Goal: Information Seeking & Learning: Learn about a topic

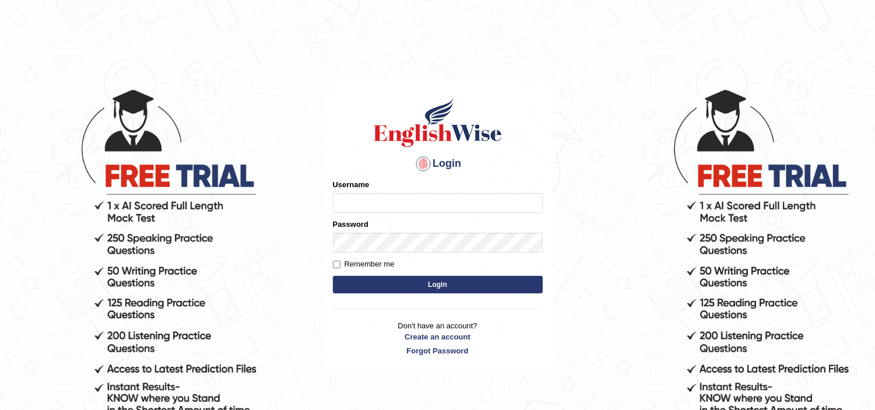
type input "Lila_khadka"
click at [333, 262] on input "Remember me" at bounding box center [337, 264] width 8 height 8
checkbox input "true"
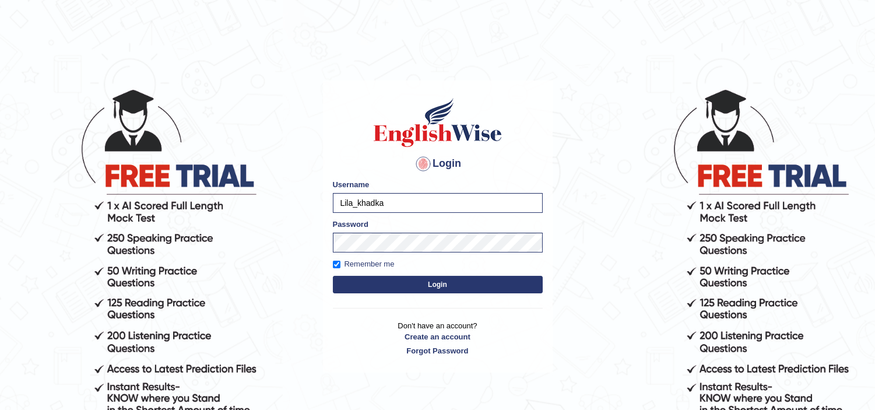
click at [409, 289] on button "Login" at bounding box center [438, 284] width 210 height 17
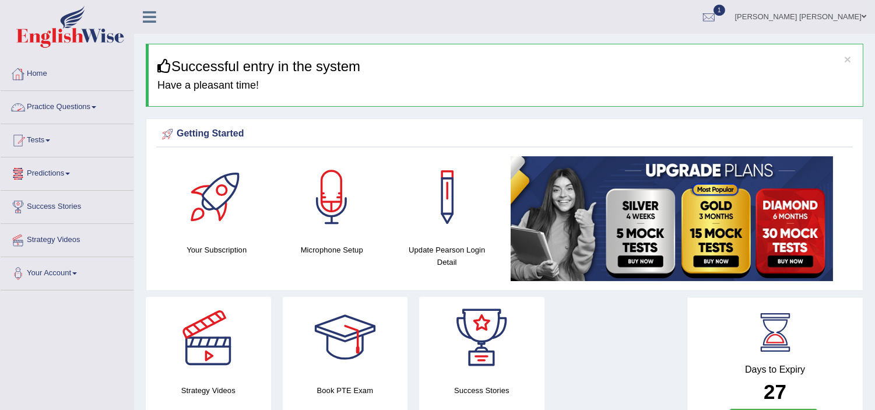
click at [50, 101] on link "Practice Questions" at bounding box center [67, 105] width 133 height 29
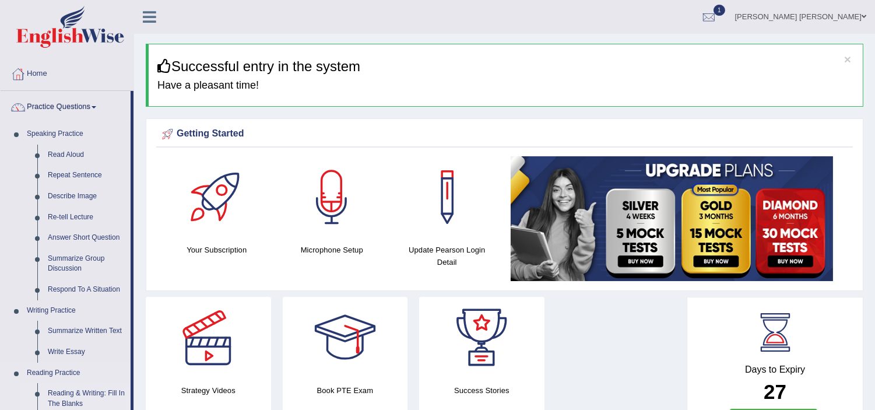
click at [90, 392] on link "Reading & Writing: Fill In The Blanks" at bounding box center [87, 398] width 88 height 31
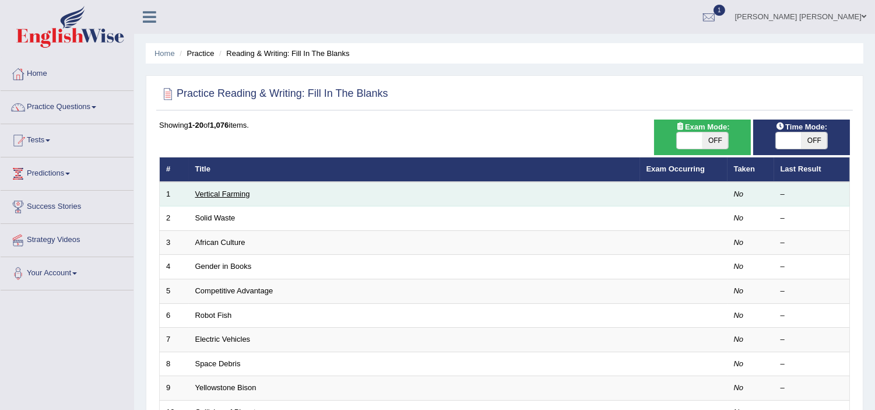
click at [212, 189] on link "Vertical Farming" at bounding box center [222, 193] width 55 height 9
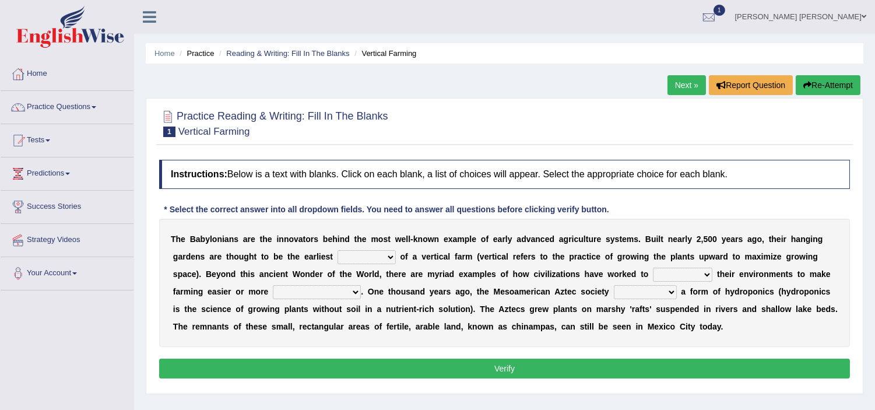
click at [358, 257] on select "prototype failure discredit protocol" at bounding box center [366, 257] width 58 height 14
select select "failure"
click at [337, 250] on select "prototype failure discredit protocol" at bounding box center [366, 257] width 58 height 14
click at [670, 276] on select "manipulate escape respect disarrange" at bounding box center [682, 274] width 59 height 14
select select "manipulate"
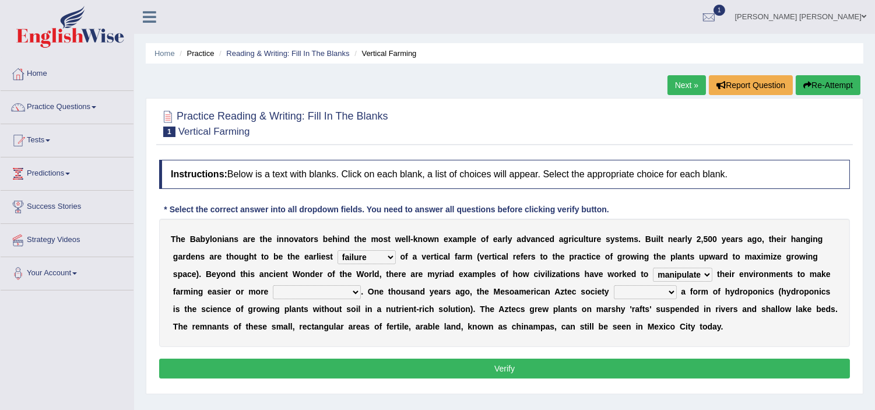
click at [653, 267] on select "manipulate escape respect disarrange" at bounding box center [682, 274] width 59 height 14
click at [301, 291] on select "productive constructive connective counterproductive" at bounding box center [317, 292] width 88 height 14
select select "productive"
click at [273, 285] on select "productive constructive connective counterproductive" at bounding box center [317, 292] width 88 height 14
click at [323, 295] on select "productive constructive connective counterproductive" at bounding box center [317, 292] width 88 height 14
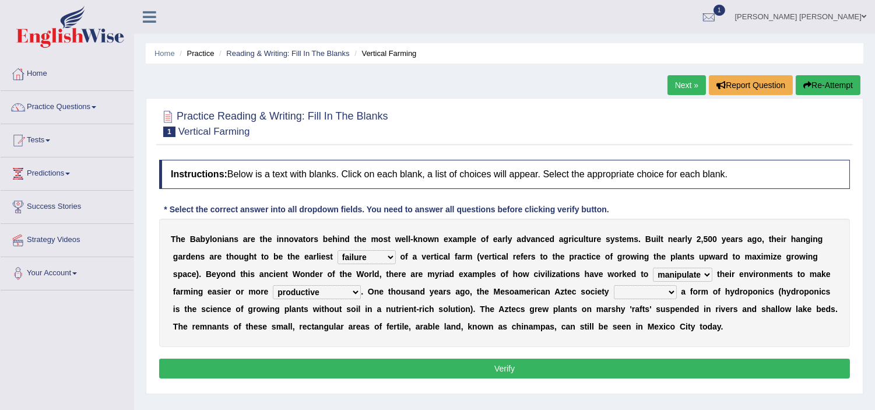
click at [425, 339] on div "T h e B a b y l o n i a n s a r e t h e i n n o v a t o r s b e h i n d t h e m…" at bounding box center [504, 283] width 690 height 128
click at [649, 294] on select "domineered volunteered pioneered engineered" at bounding box center [645, 292] width 63 height 14
select select "pioneered"
click at [614, 285] on select "domineered volunteered pioneered engineered" at bounding box center [645, 292] width 63 height 14
click at [512, 373] on button "Verify" at bounding box center [504, 368] width 690 height 20
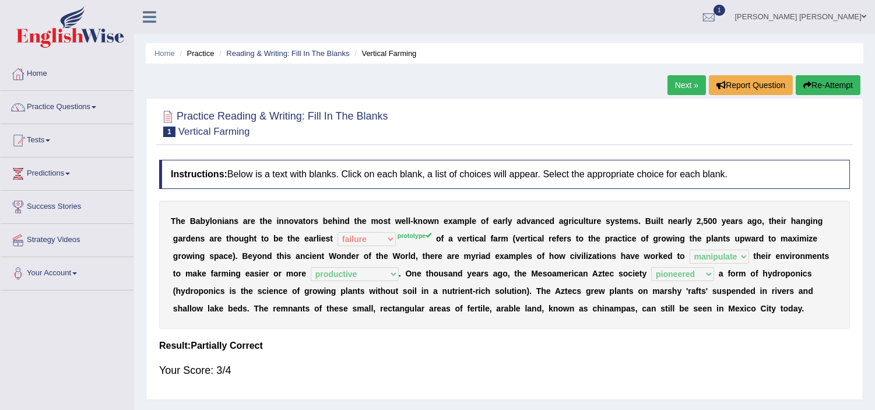
click at [445, 286] on b "n" at bounding box center [444, 290] width 5 height 9
click at [689, 84] on link "Next »" at bounding box center [686, 85] width 38 height 20
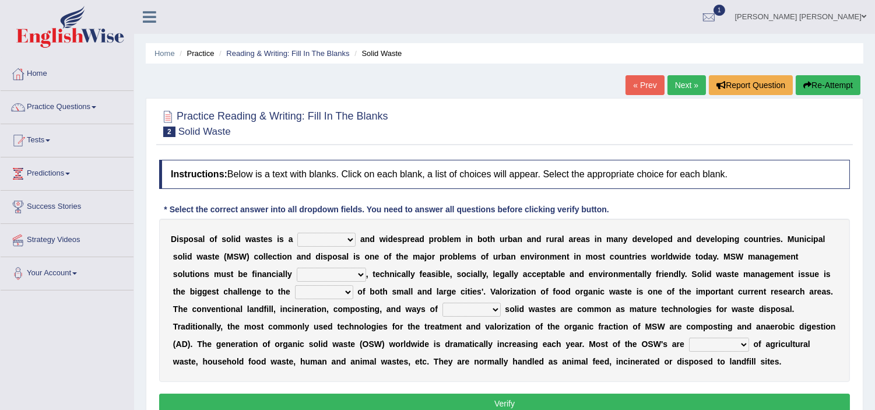
click at [306, 248] on div "D i s p o s a l o f s o l i d w a s t e s i s a slanting stinging stalling shaf…" at bounding box center [504, 300] width 690 height 163
click at [312, 236] on select "slanting stinging stalling shafting" at bounding box center [326, 239] width 58 height 14
select select "stalling"
click at [297, 232] on select "slanting stinging stalling shafting" at bounding box center [326, 239] width 58 height 14
click at [337, 275] on select "unattainable sustainable objectionable treasonable" at bounding box center [331, 274] width 69 height 14
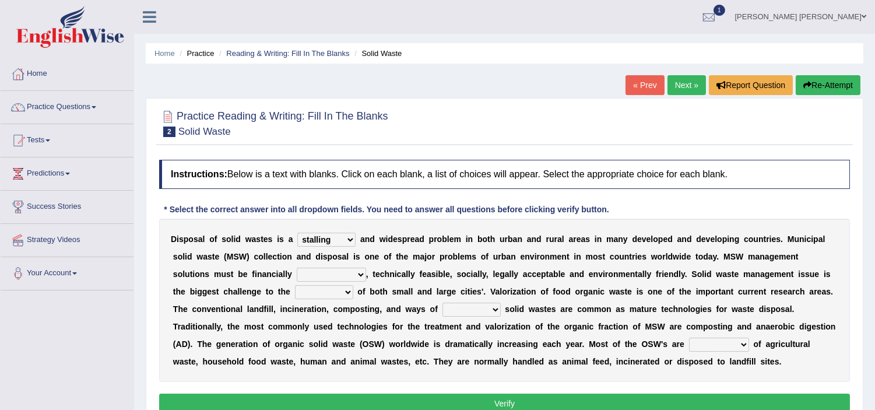
select select "sustainable"
click at [297, 267] on select "unattainable sustainable objectionable treasonable" at bounding box center [331, 274] width 69 height 14
click at [334, 277] on select "unattainable sustainable objectionable treasonable" at bounding box center [331, 274] width 69 height 14
click at [485, 306] on select "reserving preserving deserving handling" at bounding box center [471, 309] width 58 height 14
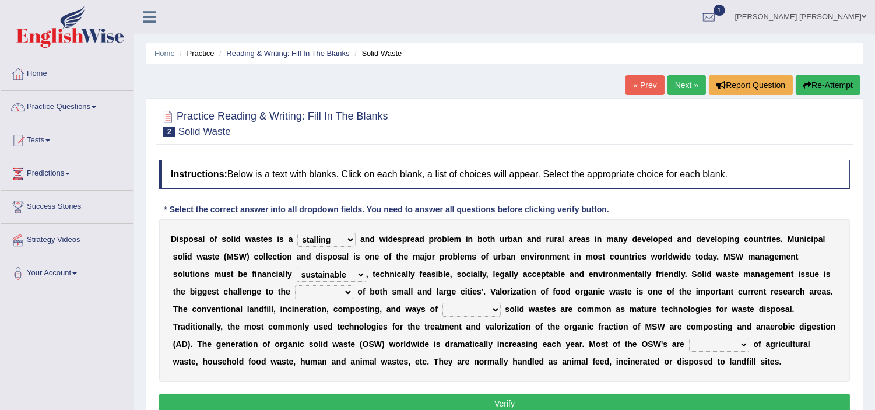
select select "handling"
click at [442, 302] on select "reserving preserving deserving handling" at bounding box center [471, 309] width 58 height 14
click at [715, 341] on select "composed disposed composing disposing" at bounding box center [719, 344] width 60 height 14
select select "disposing"
click at [689, 337] on select "composed disposed composing disposing" at bounding box center [719, 344] width 60 height 14
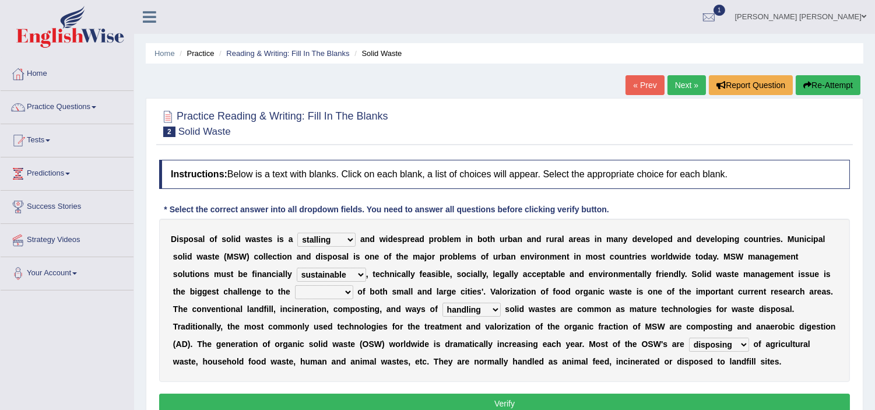
click at [506, 403] on button "Verify" at bounding box center [504, 403] width 690 height 20
click at [324, 293] on select "plants culture authorities history" at bounding box center [324, 292] width 58 height 14
select select "authorities"
click at [295, 285] on select "plants culture authorities history" at bounding box center [324, 292] width 58 height 14
click at [550, 402] on button "Verify" at bounding box center [504, 403] width 690 height 20
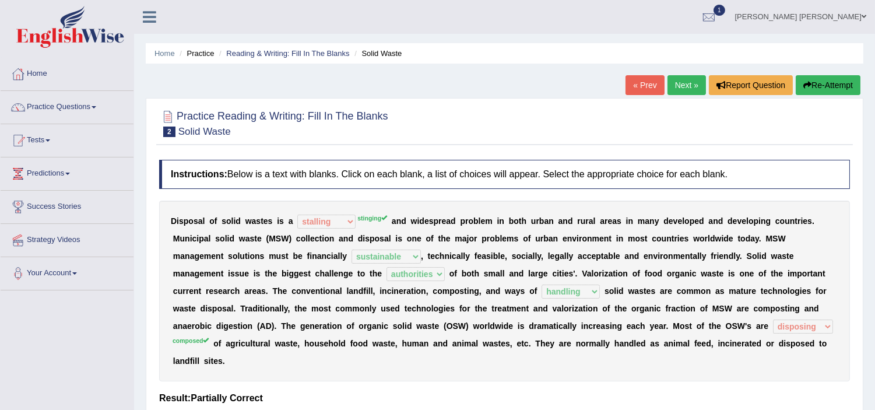
click at [583, 299] on div "D i s p o s a l o f s o l i d w a s t e s i s a slanting stinging stalling shaf…" at bounding box center [504, 290] width 690 height 181
click at [831, 83] on button "Re-Attempt" at bounding box center [827, 85] width 65 height 20
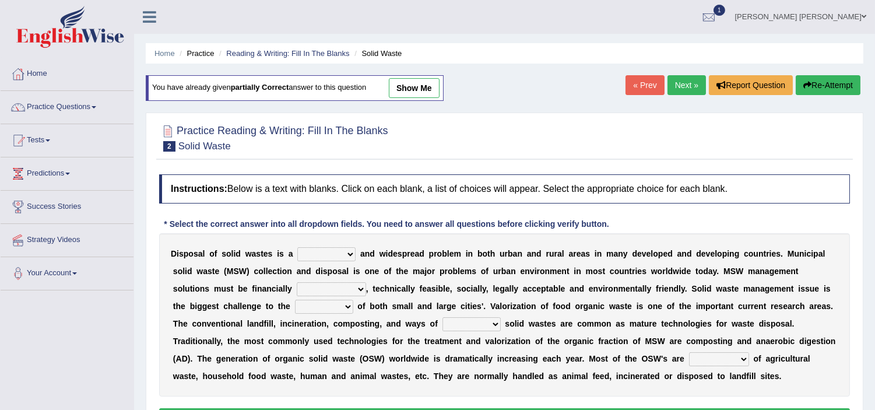
click at [336, 254] on select "slanting stinging stalling shafting" at bounding box center [326, 254] width 58 height 14
click at [297, 247] on select "slanting stinging stalling shafting" at bounding box center [326, 254] width 58 height 14
click at [331, 255] on select "slanting stinging stalling shafting" at bounding box center [326, 254] width 58 height 14
select select "slanting"
click at [297, 247] on select "slanting stinging stalling shafting" at bounding box center [326, 254] width 58 height 14
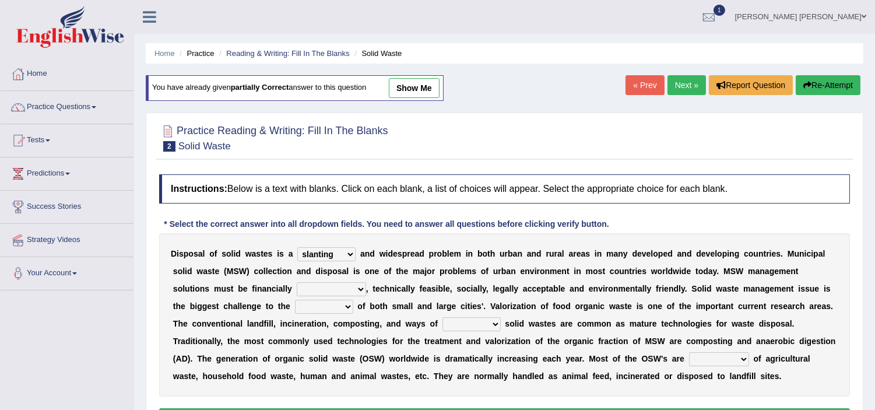
click at [331, 289] on select "unattainable sustainable objectionable treasonable" at bounding box center [331, 289] width 69 height 14
select select "sustainable"
click at [297, 282] on select "unattainable sustainable objectionable treasonable" at bounding box center [331, 289] width 69 height 14
click at [322, 303] on select "plants culture authorities history" at bounding box center [324, 306] width 58 height 14
select select "authorities"
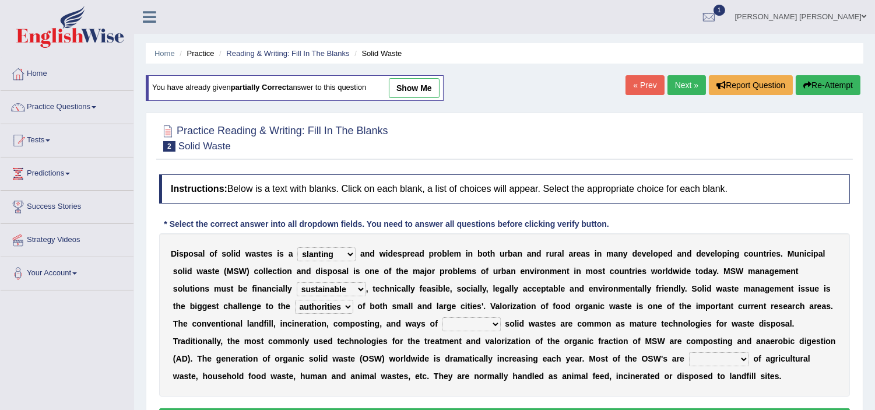
click at [295, 299] on select "plants culture authorities history" at bounding box center [324, 306] width 58 height 14
click at [468, 322] on select "reserving preserving deserving handling" at bounding box center [471, 324] width 58 height 14
select select "handling"
click at [442, 317] on select "reserving preserving deserving handling" at bounding box center [471, 324] width 58 height 14
click at [471, 325] on select "reserving preserving deserving handling" at bounding box center [471, 324] width 58 height 14
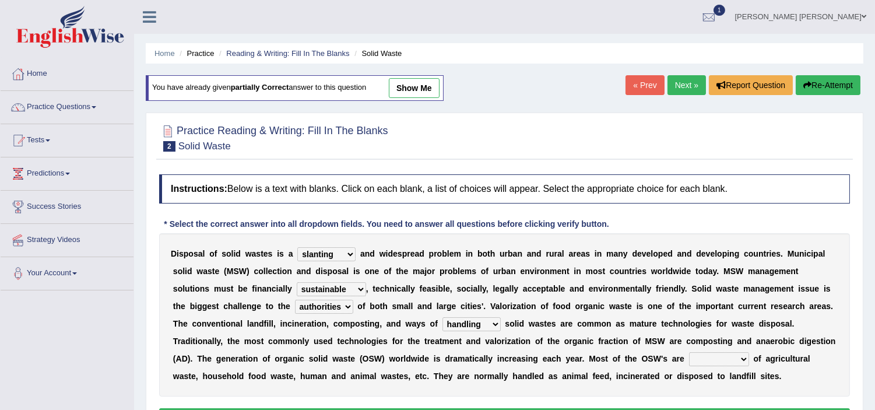
click at [471, 325] on select "reserving preserving deserving handling" at bounding box center [471, 324] width 58 height 14
click at [706, 362] on select "composed disposed composing disposing" at bounding box center [719, 359] width 60 height 14
select select "composed"
click at [689, 352] on select "composed disposed composing disposing" at bounding box center [719, 359] width 60 height 14
click at [488, 382] on div "D i s p o s a l o f s o l i d w a s t e s i s a slanting stinging stalling shaf…" at bounding box center [504, 314] width 690 height 163
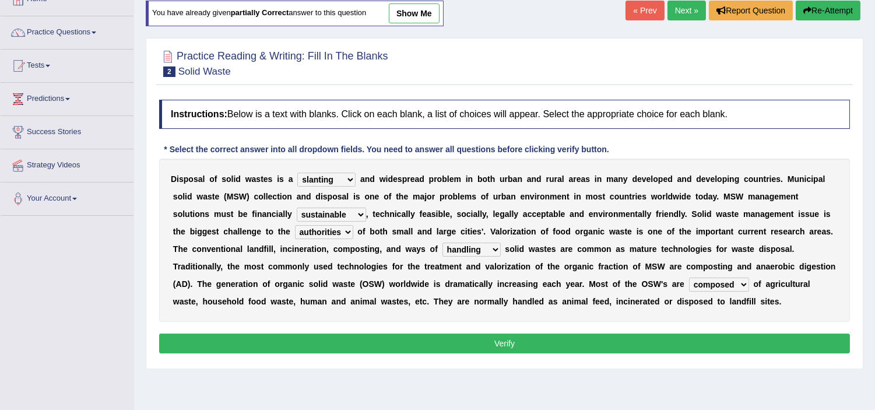
scroll to position [77, 0]
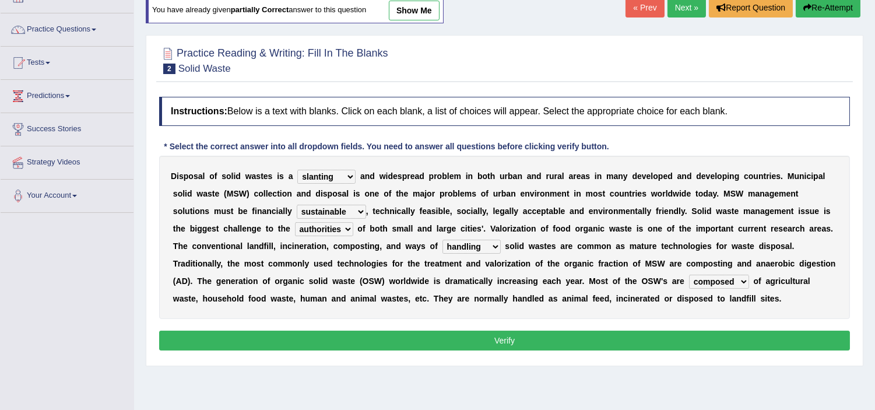
click at [514, 346] on button "Verify" at bounding box center [504, 340] width 690 height 20
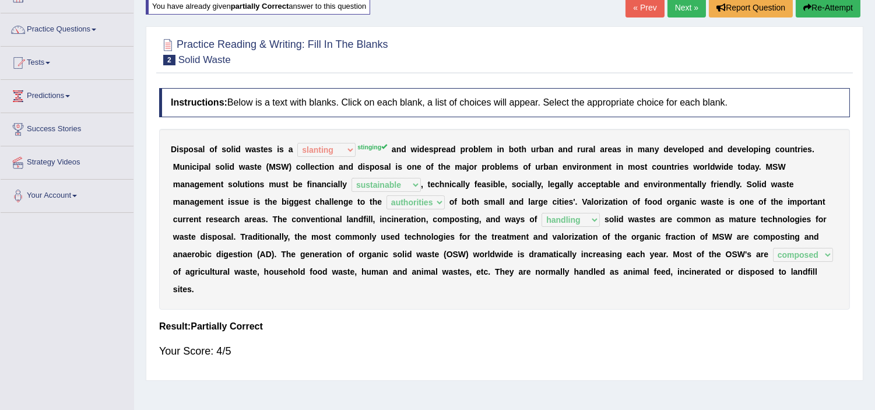
click at [435, 302] on div "D i s p o s a l o f s o l i d w a s t e s i s a slanting stinging stalling shaf…" at bounding box center [504, 219] width 690 height 181
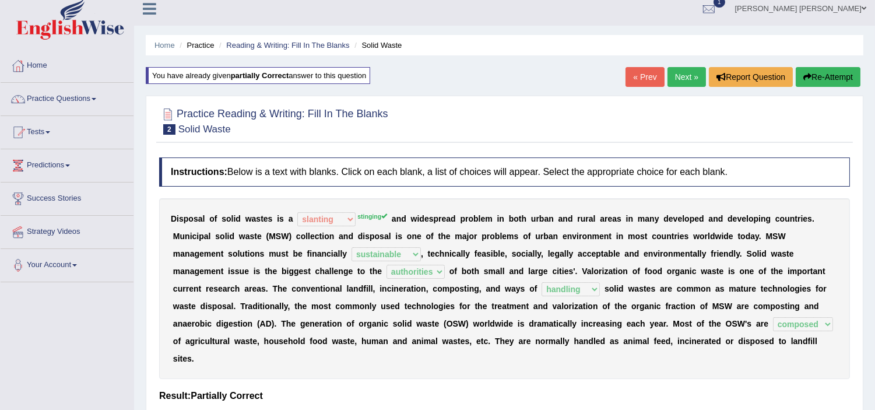
scroll to position [0, 0]
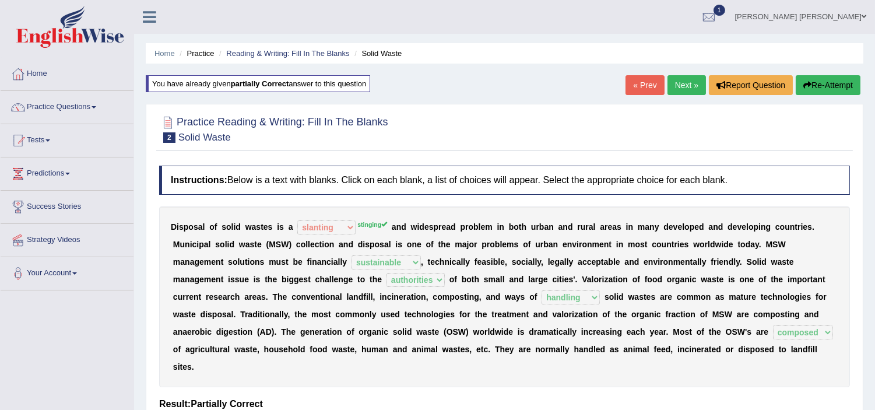
click at [684, 95] on div "« Prev Next » Report Question Re-Attempt" at bounding box center [744, 86] width 238 height 23
click at [819, 87] on button "Re-Attempt" at bounding box center [827, 85] width 65 height 20
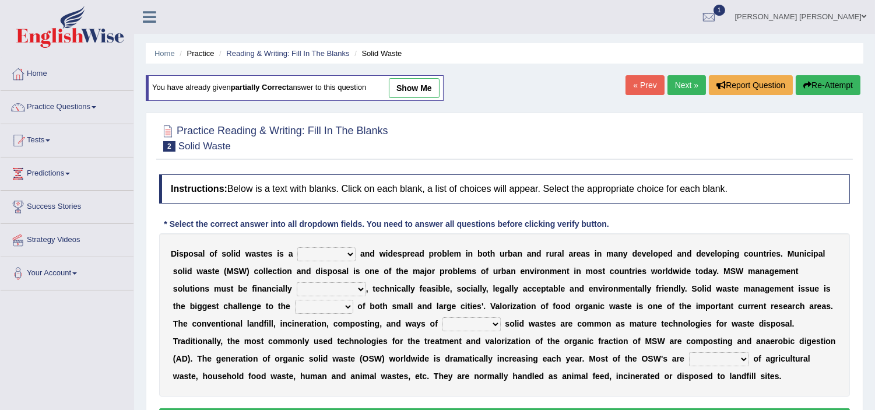
click at [330, 252] on select "slanting stinging stalling shafting" at bounding box center [326, 254] width 58 height 14
select select "stinging"
click at [297, 247] on select "slanting stinging stalling shafting" at bounding box center [326, 254] width 58 height 14
click at [316, 288] on select "unattainable sustainable objectionable treasonable" at bounding box center [331, 289] width 69 height 14
select select "sustainable"
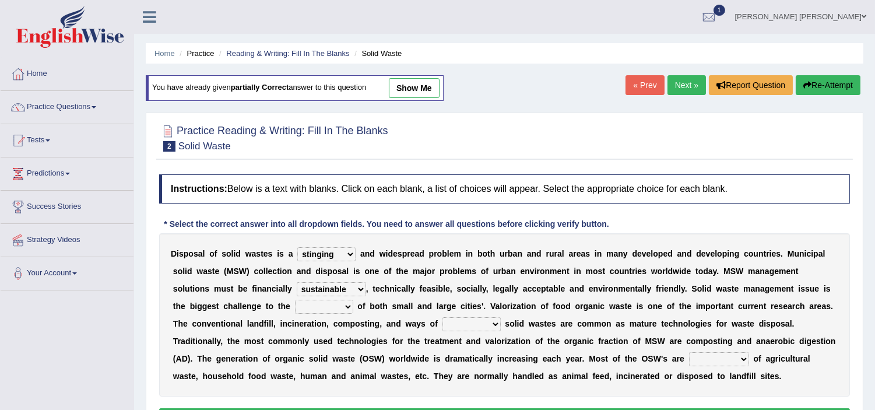
click at [297, 282] on select "unattainable sustainable objectionable treasonable" at bounding box center [331, 289] width 69 height 14
click at [330, 307] on select "plants culture authorities history" at bounding box center [324, 306] width 58 height 14
select select "authorities"
click at [295, 299] on select "plants culture authorities history" at bounding box center [324, 306] width 58 height 14
click at [469, 329] on select "reserving preserving deserving handling" at bounding box center [471, 324] width 58 height 14
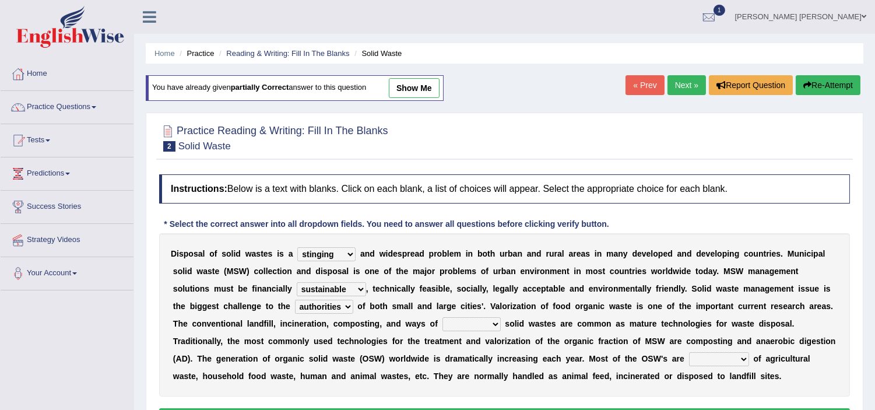
select select "handling"
click at [442, 317] on select "reserving preserving deserving handling" at bounding box center [471, 324] width 58 height 14
click at [713, 359] on select "composed disposed composing disposing" at bounding box center [719, 359] width 60 height 14
select select "composed"
click at [689, 352] on select "composed disposed composing disposing" at bounding box center [719, 359] width 60 height 14
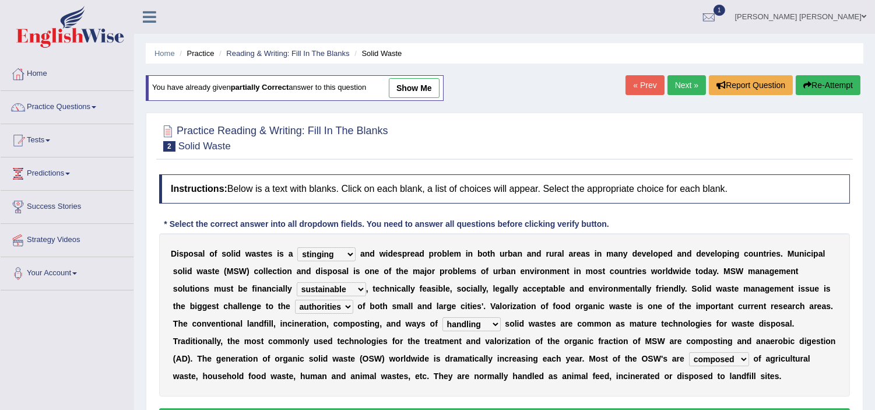
click at [636, 286] on b "t" at bounding box center [636, 288] width 3 height 9
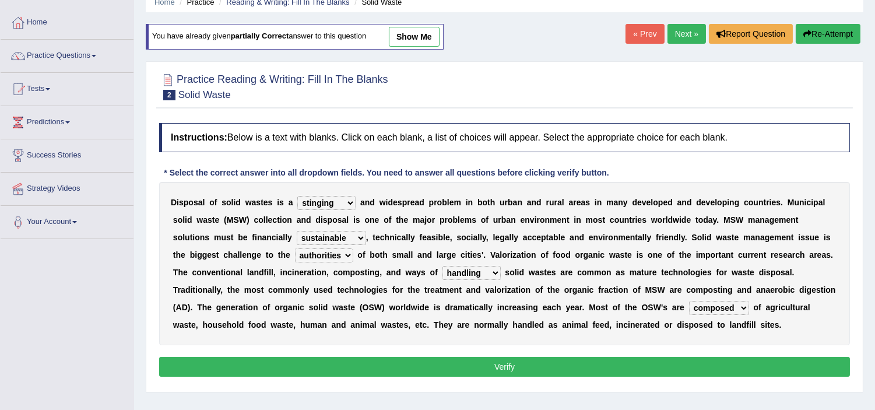
scroll to position [77, 0]
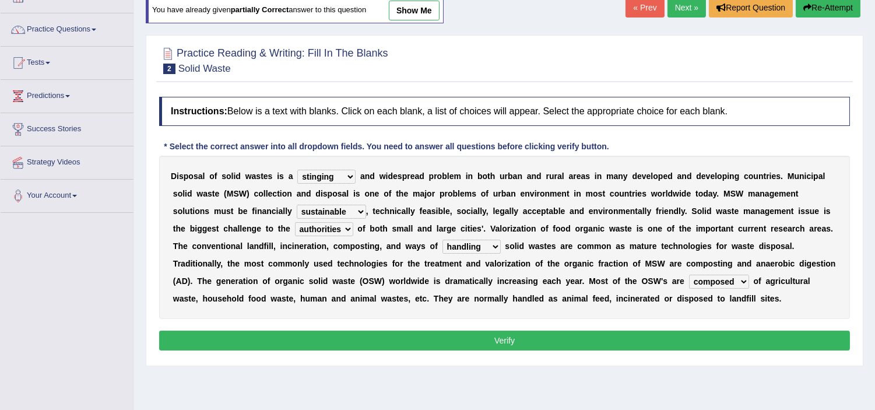
click at [497, 343] on button "Verify" at bounding box center [504, 340] width 690 height 20
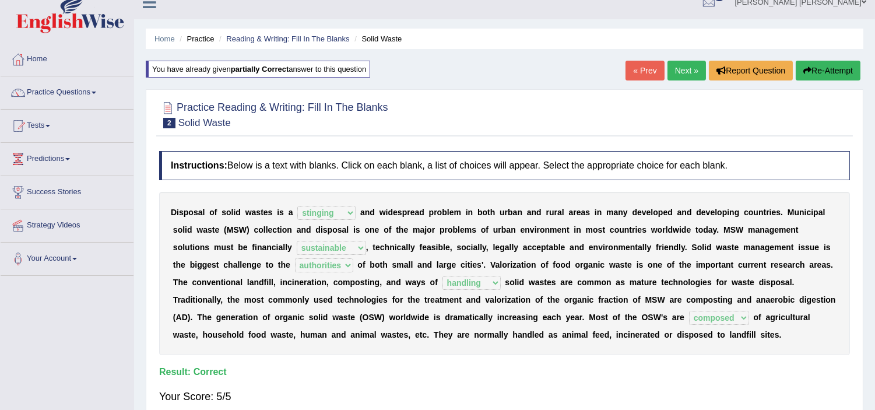
scroll to position [0, 0]
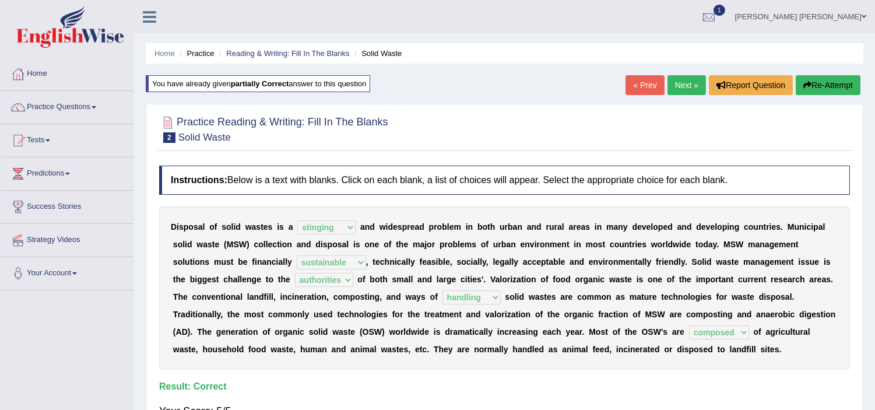
drag, startPoint x: 503, startPoint y: 332, endPoint x: 682, endPoint y: 83, distance: 306.9
click at [682, 83] on div "Home Practice Reading & Writing: Fill In The Blanks Solid Waste You have alread…" at bounding box center [504, 291] width 741 height 583
click at [682, 83] on link "Next »" at bounding box center [686, 85] width 38 height 20
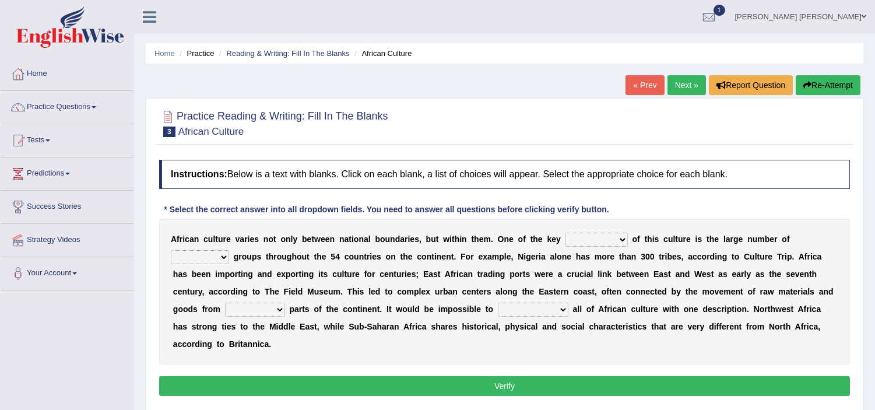
click at [591, 241] on select "conjectures features issues doubts" at bounding box center [596, 239] width 62 height 14
select select "features"
click at [565, 232] on select "conjectures features issues doubts" at bounding box center [596, 239] width 62 height 14
click at [198, 259] on select "ethic ethnic eugenic epic" at bounding box center [200, 257] width 58 height 14
select select "ethnic"
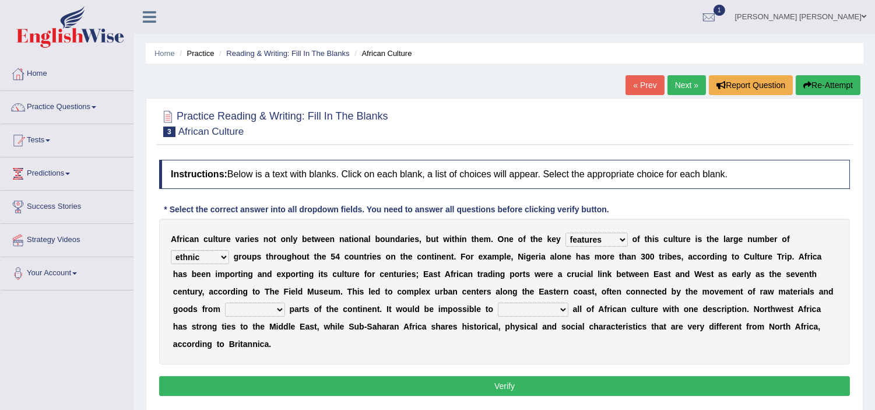
click at [171, 250] on select "ethic ethnic eugenic epic" at bounding box center [200, 257] width 58 height 14
click at [248, 312] on select "forelocked interlocked unlocked landlocked" at bounding box center [255, 309] width 60 height 14
select select "landlocked"
click at [225, 302] on select "forelocked interlocked unlocked landlocked" at bounding box center [255, 309] width 60 height 14
click at [252, 385] on button "Verify" at bounding box center [504, 386] width 690 height 20
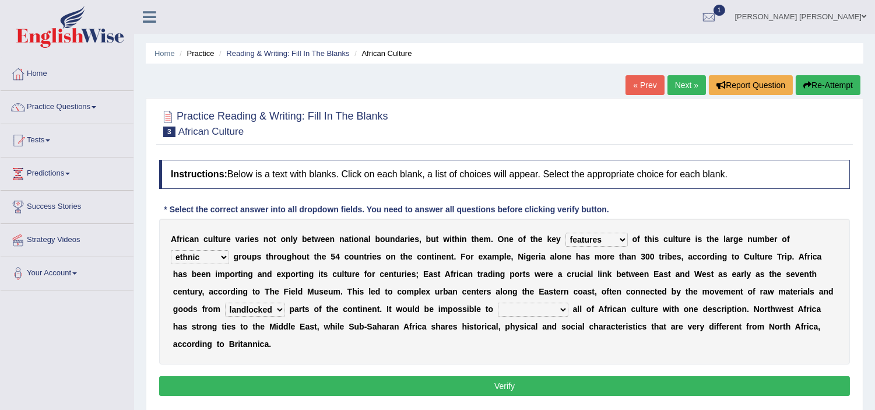
click at [528, 312] on select "characterize conceptualize symbolize synthesize" at bounding box center [533, 309] width 71 height 14
select select "symbolize"
click at [498, 302] on select "characterize conceptualize symbolize synthesize" at bounding box center [533, 309] width 71 height 14
click at [485, 385] on button "Verify" at bounding box center [504, 386] width 690 height 20
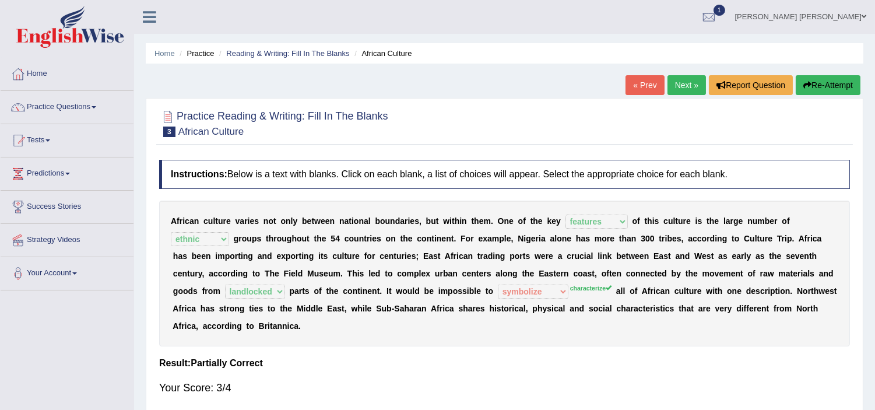
click at [424, 310] on b "n" at bounding box center [423, 308] width 5 height 9
click at [819, 83] on button "Re-Attempt" at bounding box center [827, 85] width 65 height 20
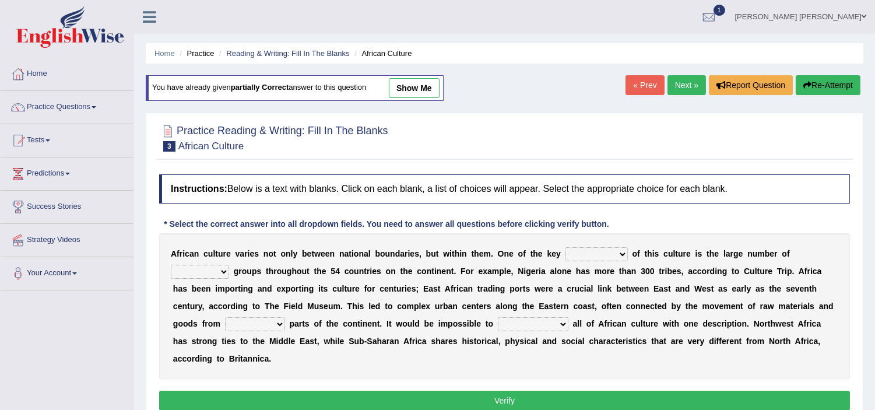
click at [584, 251] on select "conjectures features issues doubts" at bounding box center [596, 254] width 62 height 14
select select "features"
click at [565, 247] on select "conjectures features issues doubts" at bounding box center [596, 254] width 62 height 14
click at [193, 266] on select "ethic ethnic eugenic epic" at bounding box center [200, 272] width 58 height 14
select select "ethnic"
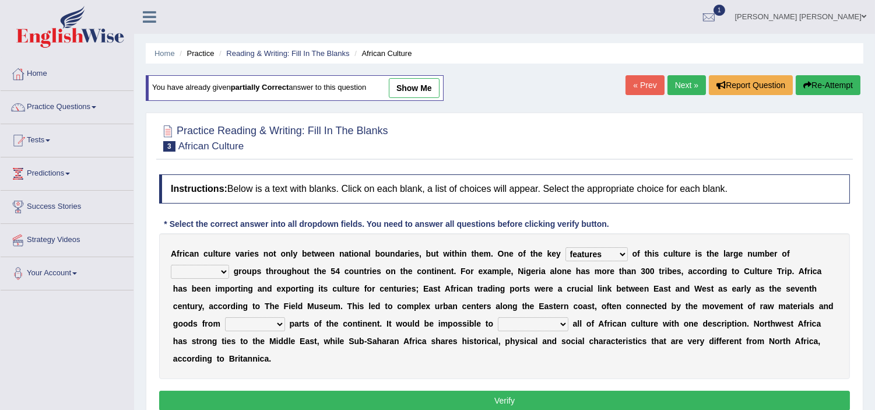
click at [171, 265] on select "ethic ethnic eugenic epic" at bounding box center [200, 272] width 58 height 14
click at [242, 326] on select "forelocked interlocked unlocked landlocked" at bounding box center [255, 324] width 60 height 14
select select "landlocked"
click at [225, 317] on select "forelocked interlocked unlocked landlocked" at bounding box center [255, 324] width 60 height 14
click at [520, 327] on select "characterize conceptualize symbolize synthesize" at bounding box center [533, 324] width 71 height 14
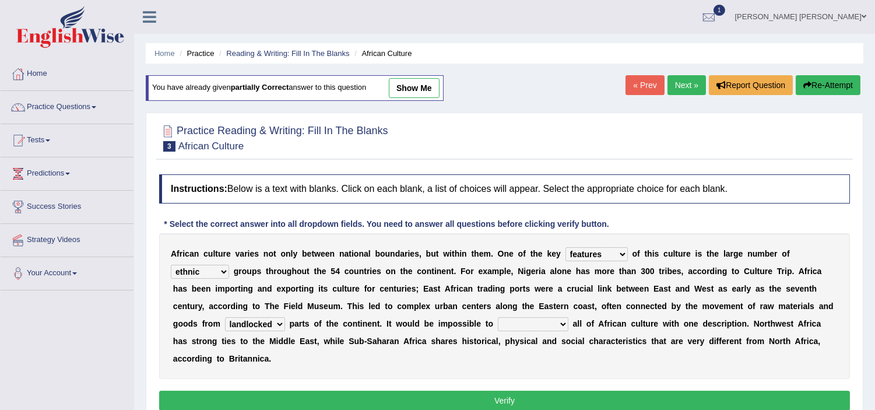
select select "characterize"
click at [498, 317] on select "characterize conceptualize symbolize synthesize" at bounding box center [533, 324] width 71 height 14
click at [400, 393] on button "Verify" at bounding box center [504, 400] width 690 height 20
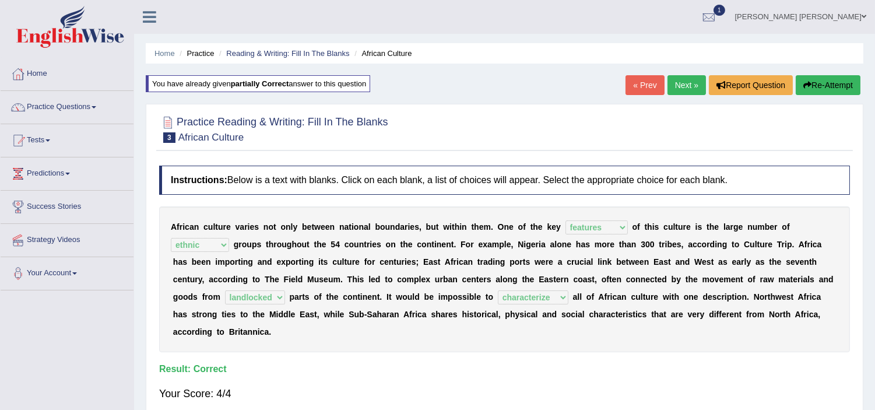
click at [674, 92] on link "Next »" at bounding box center [686, 85] width 38 height 20
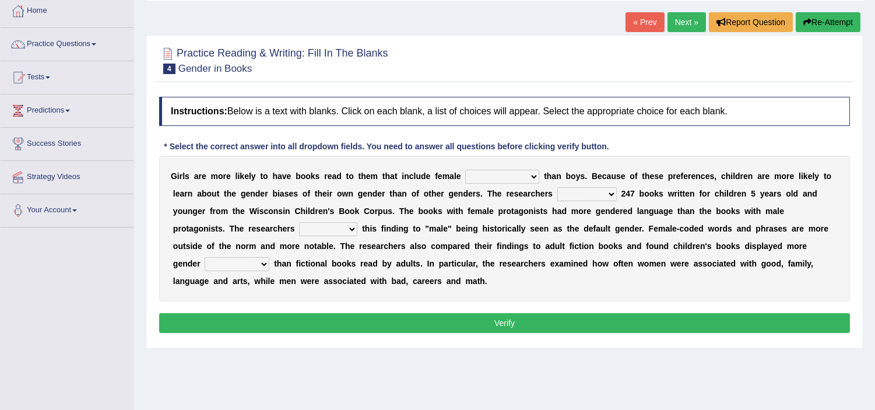
scroll to position [77, 0]
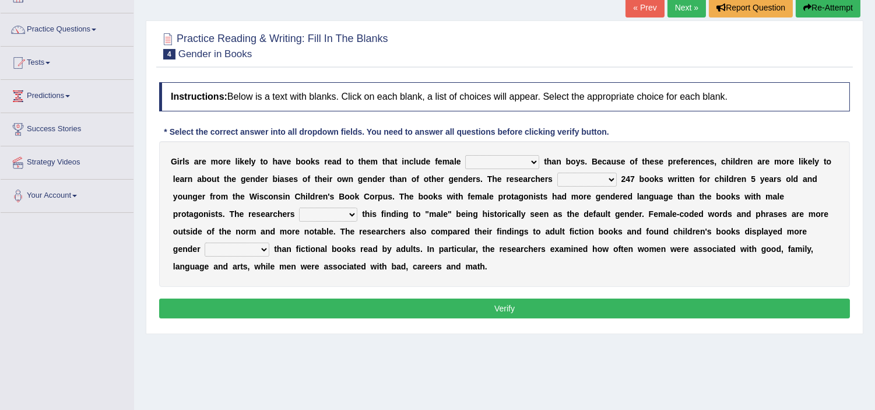
click at [504, 159] on select "protagonists cosmogonists agonists expressionists" at bounding box center [502, 162] width 74 height 14
select select "expressionists"
click at [465, 155] on select "protagonists cosmogonists agonists expressionists" at bounding box center [502, 162] width 74 height 14
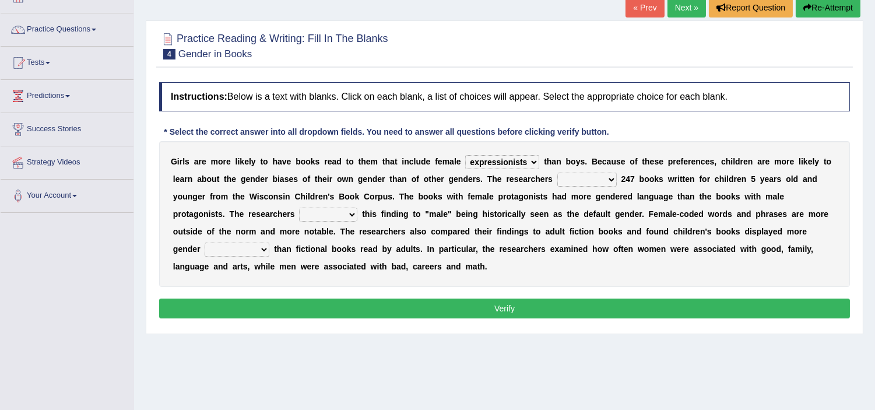
click at [593, 181] on select "hydrolyzed paralyzed catalyzed analyzed" at bounding box center [586, 179] width 59 height 14
select select "analyzed"
click at [557, 172] on select "hydrolyzed paralyzed catalyzed analyzed" at bounding box center [586, 179] width 59 height 14
click at [322, 214] on select "contribute tribute distribute attribute" at bounding box center [328, 214] width 58 height 14
select select "contribute"
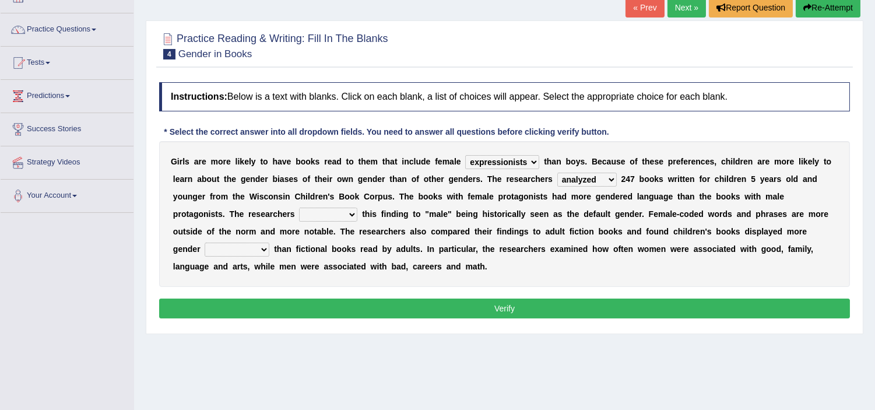
click at [299, 207] on select "contribute tribute distribute attribute" at bounding box center [328, 214] width 58 height 14
click at [236, 246] on select "stereotypes teletypes prototypes electrotypes" at bounding box center [237, 249] width 65 height 14
select select "prototypes"
click at [205, 242] on select "stereotypes teletypes prototypes electrotypes" at bounding box center [237, 249] width 65 height 14
click at [364, 306] on button "Verify" at bounding box center [504, 308] width 690 height 20
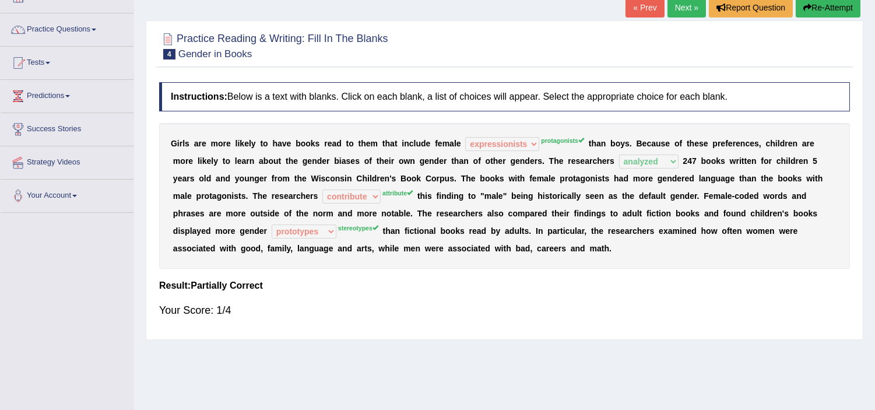
click at [819, 12] on button "Re-Attempt" at bounding box center [827, 8] width 65 height 20
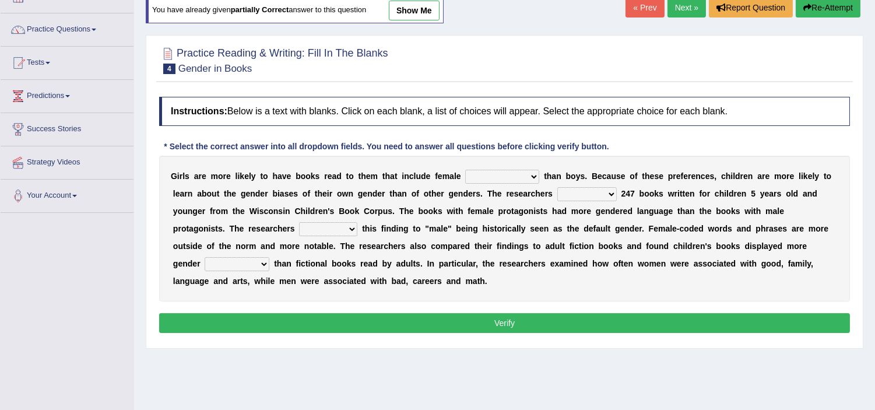
click at [491, 177] on select "protagonists cosmogonists agonists expressionists" at bounding box center [502, 177] width 74 height 14
click at [465, 170] on select "protagonists cosmogonists agonists expressionists" at bounding box center [502, 177] width 74 height 14
click at [489, 178] on select "protagonists cosmogonists agonists expressionists" at bounding box center [502, 177] width 74 height 14
select select "protagonists"
click at [465, 170] on select "protagonists cosmogonists agonists expressionists" at bounding box center [502, 177] width 74 height 14
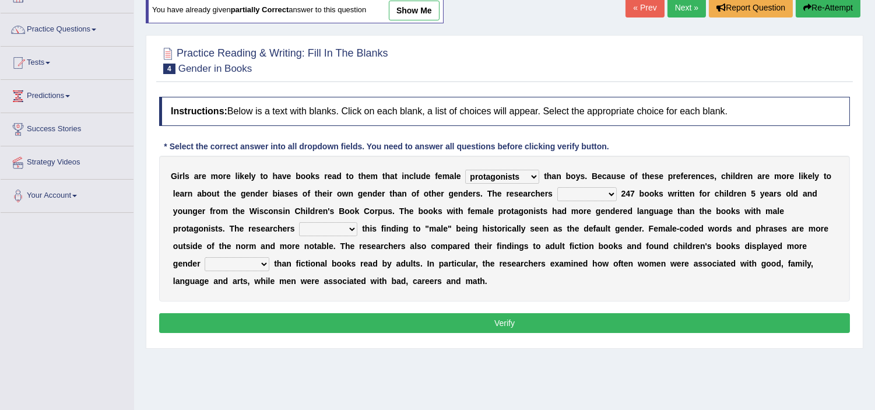
click at [577, 193] on select "hydrolyzed paralyzed catalyzed analyzed" at bounding box center [586, 194] width 59 height 14
select select "analyzed"
click at [557, 187] on select "hydrolyzed paralyzed catalyzed analyzed" at bounding box center [586, 194] width 59 height 14
click at [318, 229] on select "contribute tribute distribute attribute" at bounding box center [328, 229] width 58 height 14
click at [299, 222] on select "contribute tribute distribute attribute" at bounding box center [328, 229] width 58 height 14
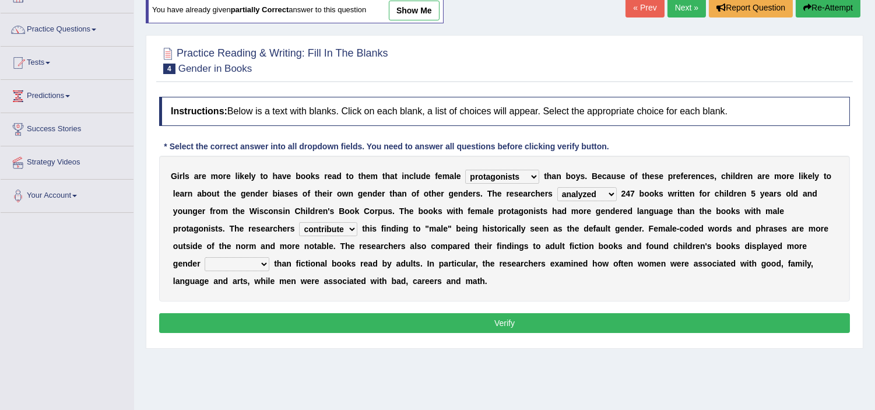
click at [224, 271] on div "G i r l s a r e m o r e l i k e l y t o h a v e b o o k s r e a d t o t h e m t…" at bounding box center [504, 229] width 690 height 146
click at [321, 230] on select "contribute tribute distribute attribute" at bounding box center [328, 229] width 58 height 14
select select "attribute"
click at [299, 222] on select "contribute tribute distribute attribute" at bounding box center [328, 229] width 58 height 14
click at [231, 266] on select "stereotypes teletypes prototypes electrotypes" at bounding box center [237, 264] width 65 height 14
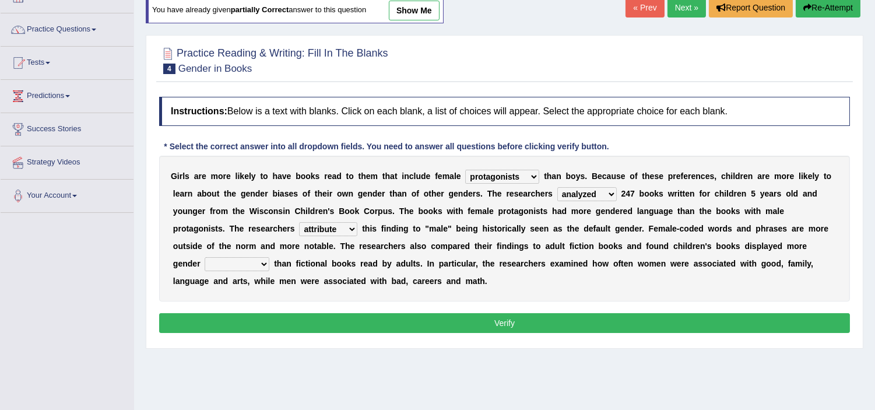
select select "stereotypes"
click at [205, 257] on select "stereotypes teletypes prototypes electrotypes" at bounding box center [237, 264] width 65 height 14
click at [470, 321] on button "Verify" at bounding box center [504, 323] width 690 height 20
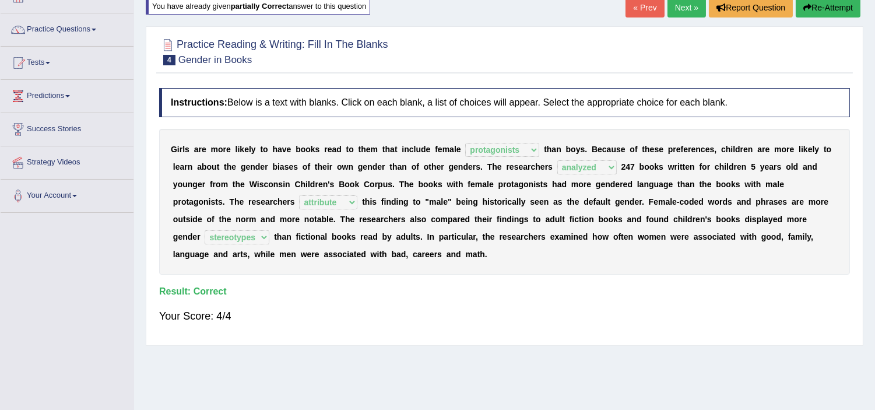
click at [420, 324] on div "Your Score: 4/4" at bounding box center [504, 316] width 690 height 28
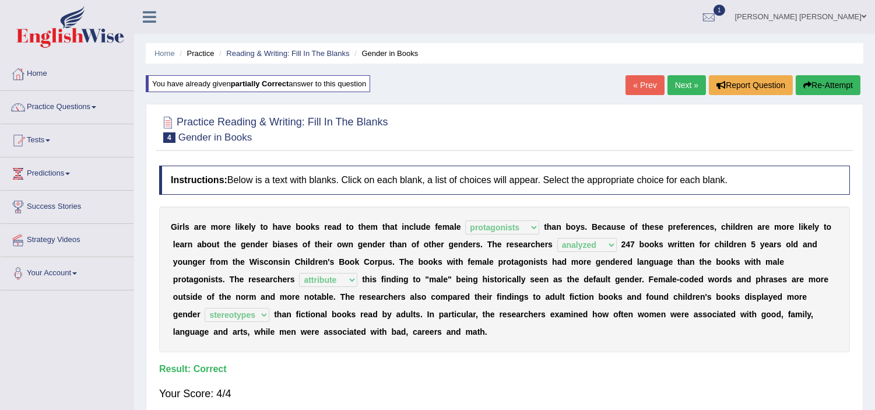
click at [682, 91] on link "Next »" at bounding box center [686, 85] width 38 height 20
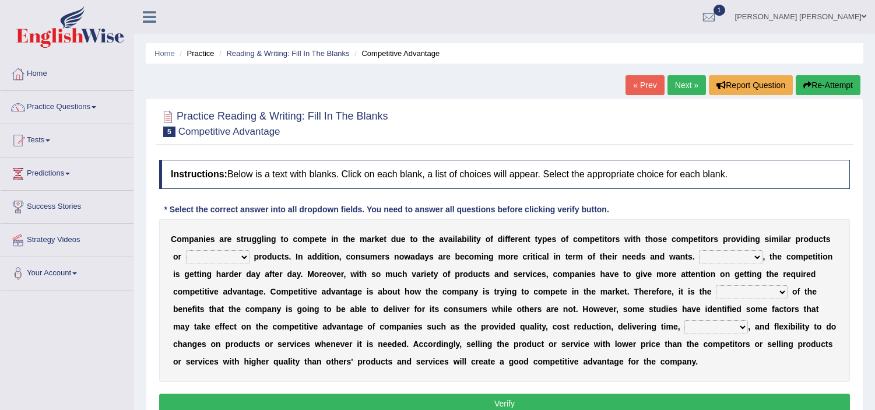
click at [539, 134] on div at bounding box center [504, 123] width 690 height 36
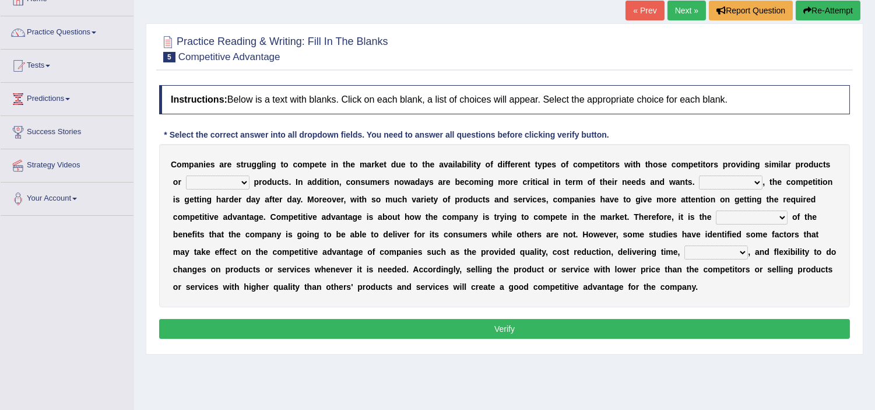
scroll to position [77, 0]
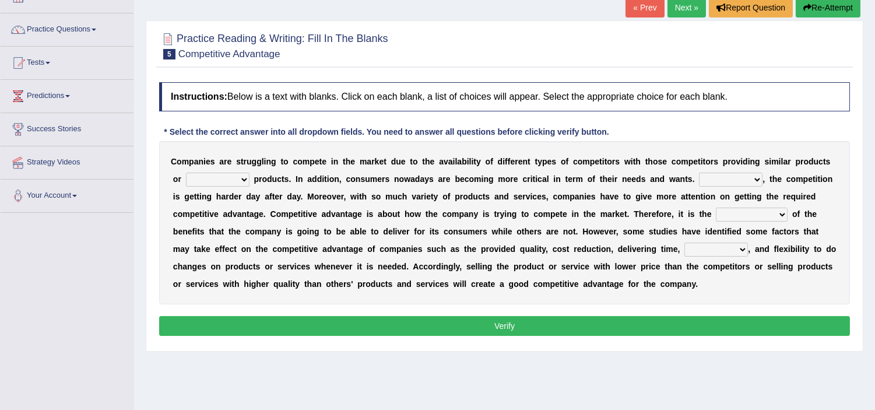
click at [192, 169] on div "C o m p a n i e s a r e s t r u g g l i n g t o c o m p e t e i n t h e m a r k…" at bounding box center [504, 222] width 690 height 163
click at [196, 176] on select "constitution restitution substitution institution" at bounding box center [218, 179] width 64 height 14
select select "substitution"
click at [186, 172] on select "constitution restitution substitution institution" at bounding box center [218, 179] width 64 height 14
click at [735, 182] on select "However Instead Additionally Therefore" at bounding box center [731, 179] width 64 height 14
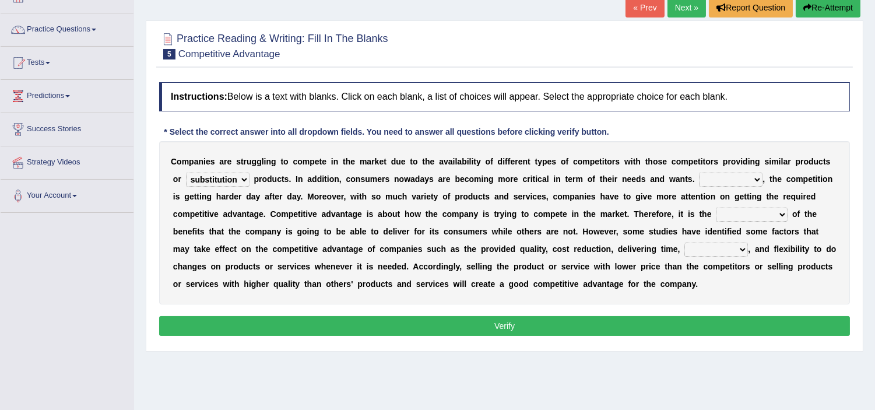
select select "However"
click at [699, 172] on select "However Instead Additionally Therefore" at bounding box center [731, 179] width 64 height 14
click at [749, 212] on select "dissemination ordination determination incarnation" at bounding box center [752, 214] width 72 height 14
select select "dissemination"
click at [716, 207] on select "dissemination ordination determination incarnation" at bounding box center [752, 214] width 72 height 14
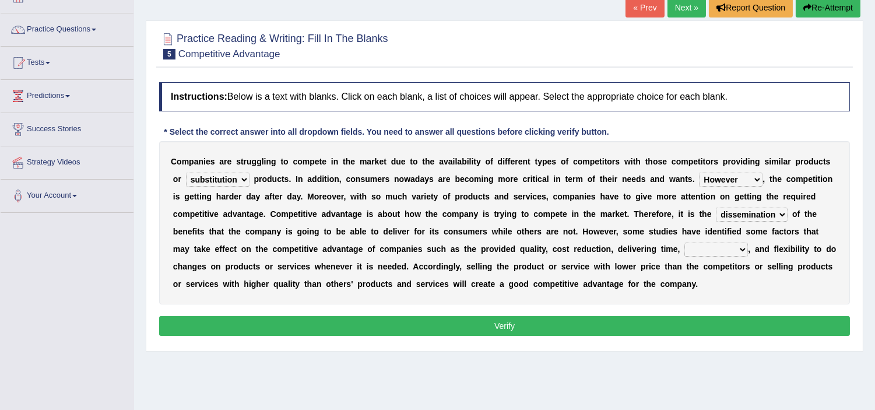
click at [707, 252] on select "captivation aggregation deprivation innovation" at bounding box center [716, 249] width 64 height 14
select select "captivation"
click at [684, 242] on select "captivation aggregation deprivation innovation" at bounding box center [716, 249] width 64 height 14
click at [628, 327] on button "Verify" at bounding box center [504, 326] width 690 height 20
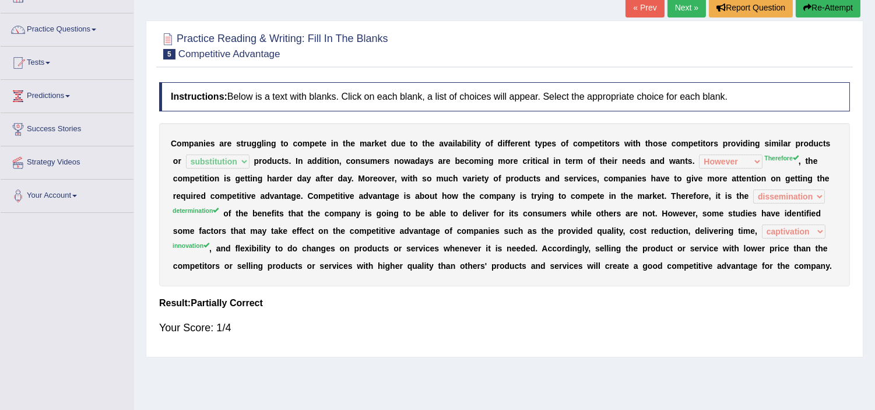
drag, startPoint x: 815, startPoint y: 20, endPoint x: 819, endPoint y: 15, distance: 7.0
click at [819, 15] on div "Home Practice Reading & Writing: Fill In The Blanks Competitive Advantage « Pre…" at bounding box center [504, 214] width 741 height 583
click at [819, 15] on button "Re-Attempt" at bounding box center [827, 8] width 65 height 20
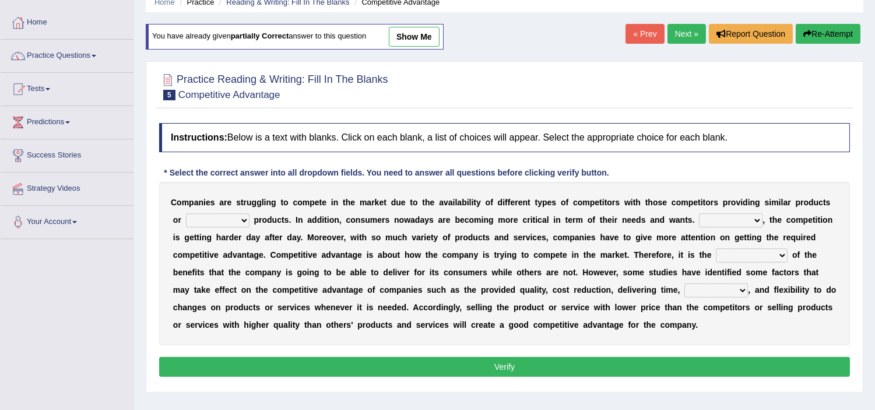
click at [199, 223] on select "constitution restitution substitution institution" at bounding box center [218, 220] width 64 height 14
select select "substitution"
click at [186, 213] on select "constitution restitution substitution institution" at bounding box center [218, 220] width 64 height 14
click at [221, 222] on select "constitution restitution substitution institution" at bounding box center [218, 220] width 64 height 14
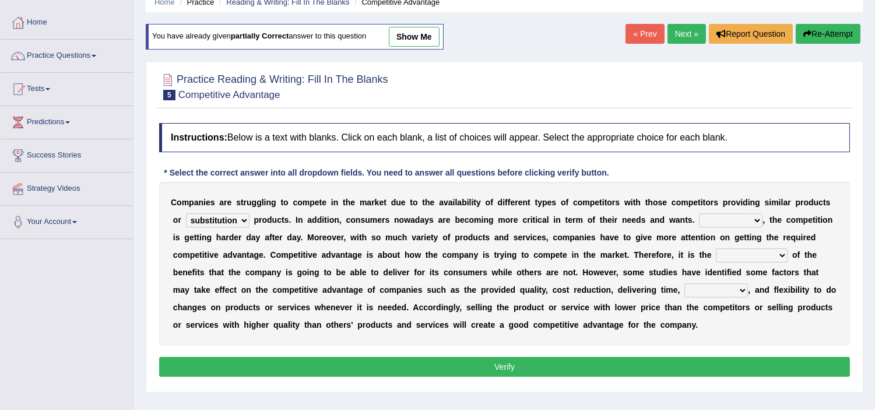
click at [723, 222] on select "However Instead Additionally Therefore" at bounding box center [731, 220] width 64 height 14
select select "Therefore"
click at [699, 213] on select "However Instead Additionally Therefore" at bounding box center [731, 220] width 64 height 14
click at [755, 257] on select "dissemination ordination determination incarnation" at bounding box center [752, 255] width 72 height 14
click at [716, 248] on select "dissemination ordination determination incarnation" at bounding box center [752, 255] width 72 height 14
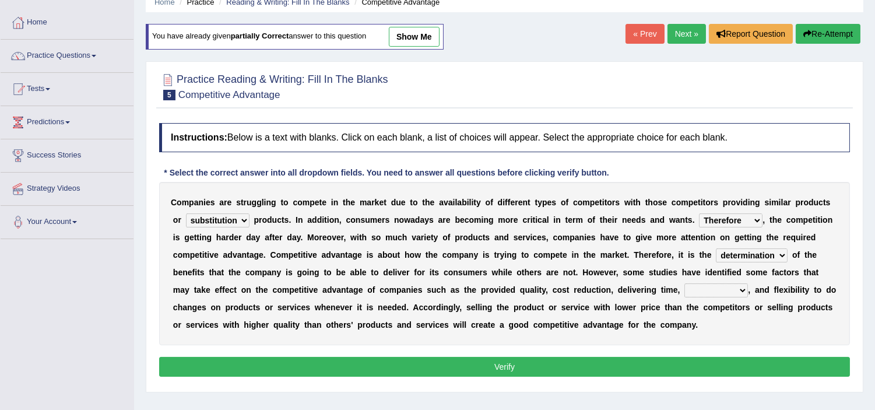
click at [749, 253] on select "dissemination ordination determination incarnation" at bounding box center [752, 255] width 72 height 14
select select "ordination"
click at [716, 248] on select "dissemination ordination determination incarnation" at bounding box center [752, 255] width 72 height 14
click at [707, 288] on select "captivation aggregation deprivation innovation" at bounding box center [716, 290] width 64 height 14
select select "innovation"
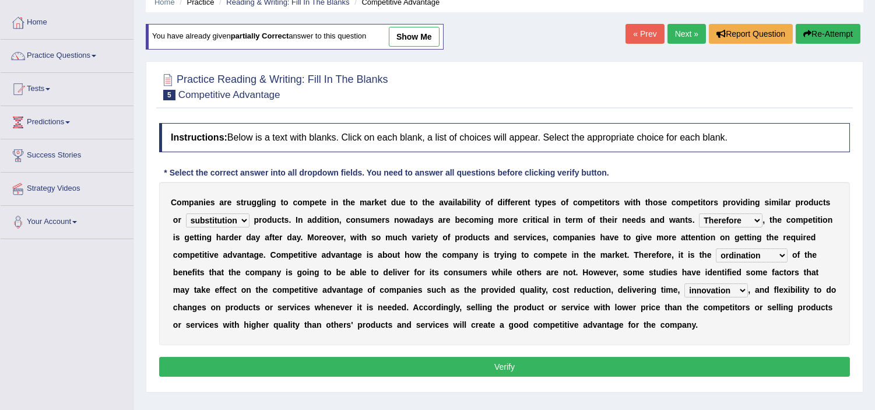
click at [684, 283] on select "captivation aggregation deprivation innovation" at bounding box center [716, 290] width 64 height 14
click at [579, 357] on button "Verify" at bounding box center [504, 367] width 690 height 20
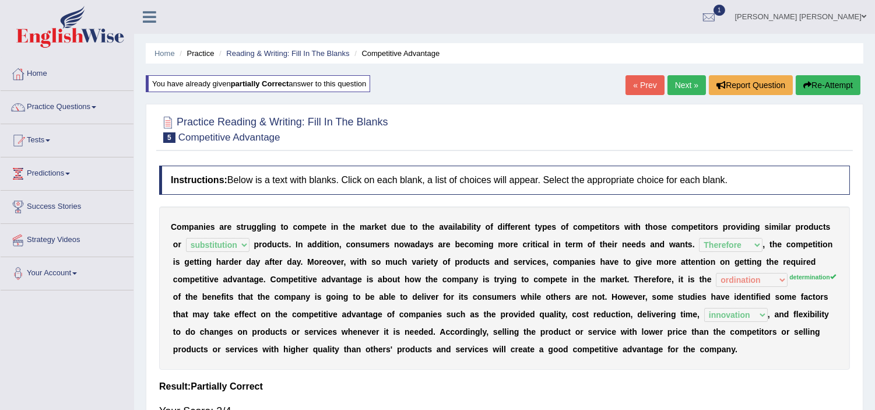
click at [840, 85] on button "Re-Attempt" at bounding box center [827, 85] width 65 height 20
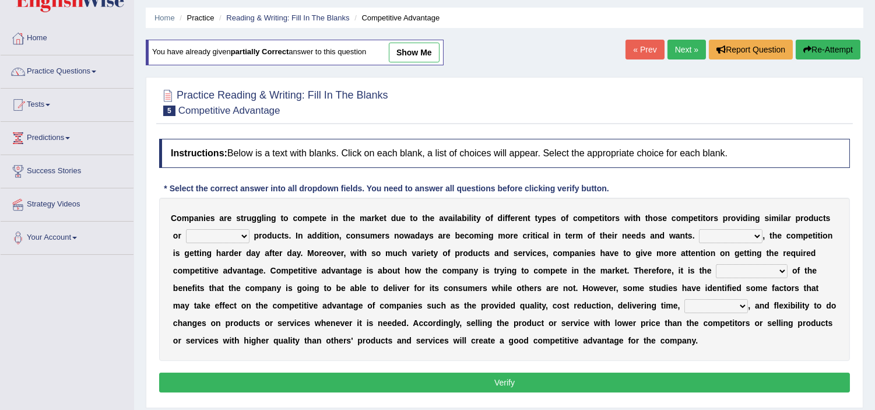
scroll to position [51, 0]
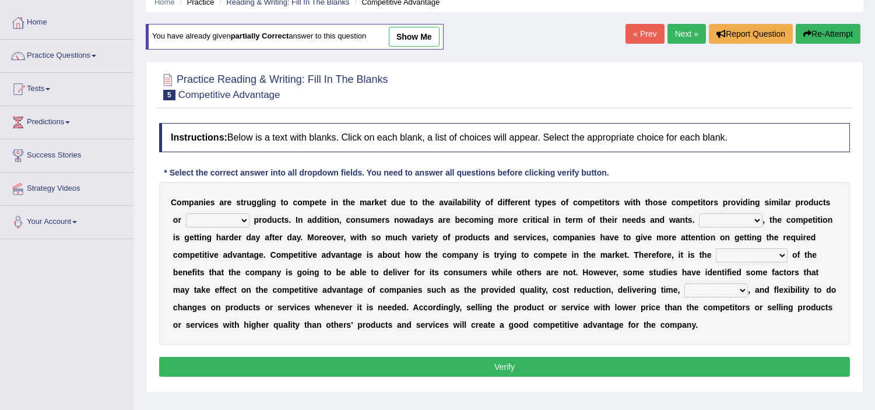
click at [225, 220] on select "constitution restitution substitution institution" at bounding box center [218, 220] width 64 height 14
select select "substitution"
click at [186, 213] on select "constitution restitution substitution institution" at bounding box center [218, 220] width 64 height 14
click at [720, 223] on select "However Instead Additionally Therefore" at bounding box center [731, 220] width 64 height 14
select select "Therefore"
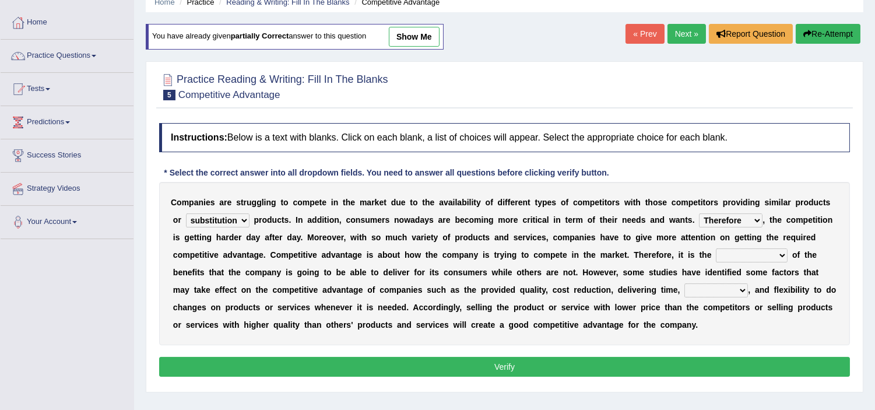
click at [699, 213] on select "However Instead Additionally Therefore" at bounding box center [731, 220] width 64 height 14
click at [752, 256] on select "dissemination ordination determination incarnation" at bounding box center [752, 255] width 72 height 14
select select "determination"
click at [716, 248] on select "dissemination ordination determination incarnation" at bounding box center [752, 255] width 72 height 14
click at [715, 288] on select "captivation aggregation deprivation innovation" at bounding box center [716, 290] width 64 height 14
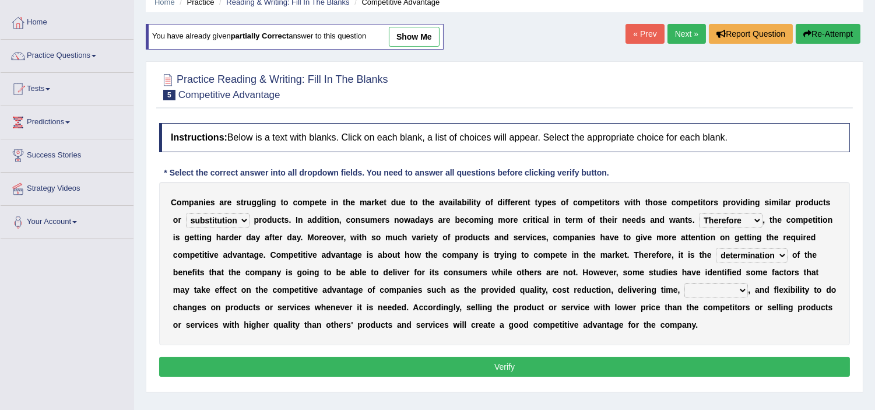
select select "innovation"
click at [684, 283] on select "captivation aggregation deprivation innovation" at bounding box center [716, 290] width 64 height 14
click at [481, 362] on button "Verify" at bounding box center [504, 367] width 690 height 20
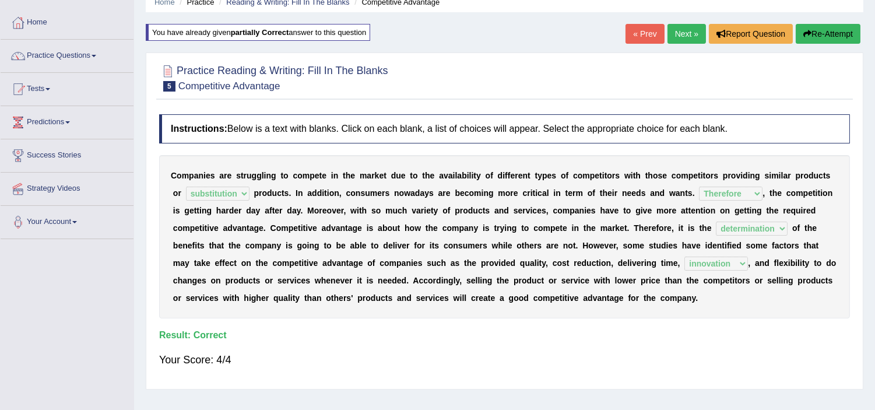
scroll to position [0, 0]
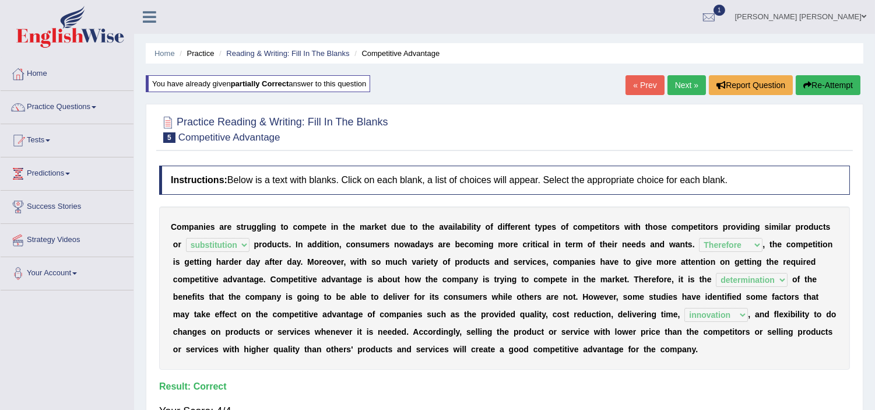
click at [688, 85] on link "Next »" at bounding box center [686, 85] width 38 height 20
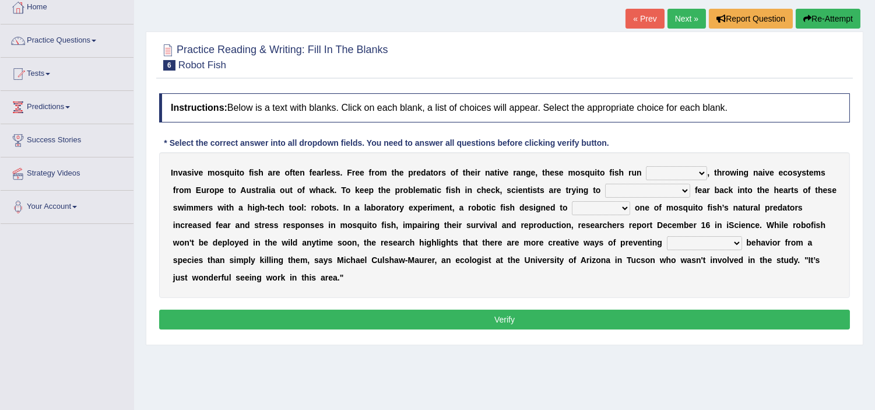
scroll to position [77, 0]
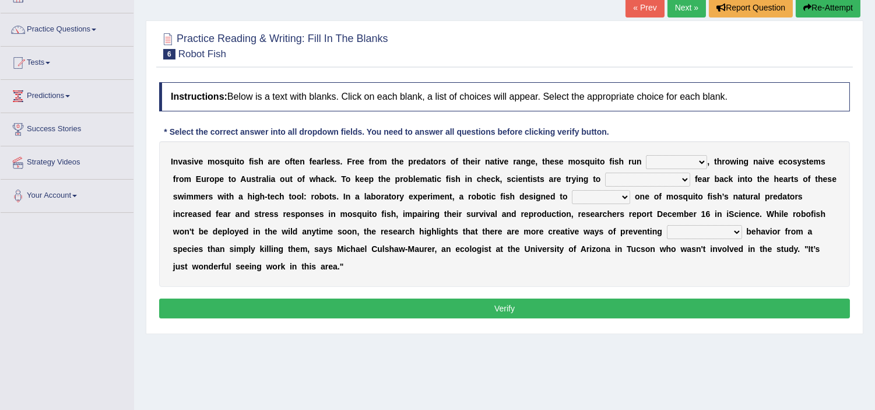
click at [684, 165] on select "occupant flippant rampant concordant" at bounding box center [676, 162] width 61 height 14
select select "occupant"
click at [646, 155] on select "occupant flippant rampant concordant" at bounding box center [676, 162] width 61 height 14
click at [665, 163] on select "occupant flippant rampant concordant" at bounding box center [676, 162] width 61 height 14
click at [646, 155] on select "occupant flippant rampant concordant" at bounding box center [676, 162] width 61 height 14
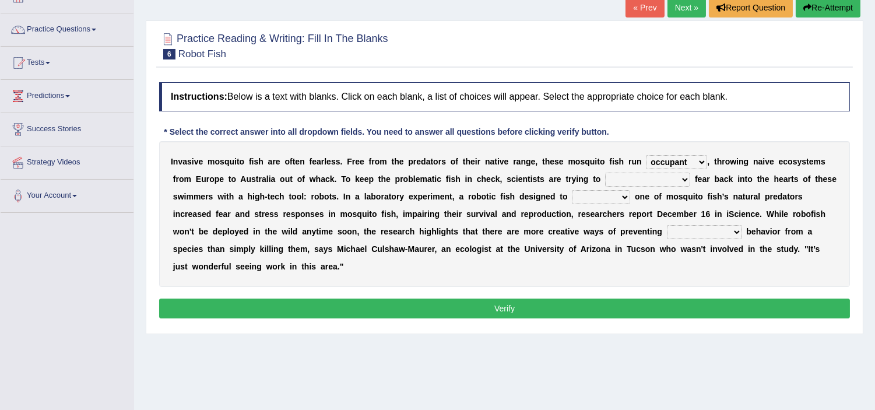
click at [628, 178] on select "accept spike strike drake" at bounding box center [647, 179] width 85 height 14
click at [605, 172] on select "accept spike strike drake" at bounding box center [647, 179] width 85 height 14
click at [625, 177] on select "accept spike strike drake" at bounding box center [647, 179] width 85 height 14
select select "strike"
click at [605, 172] on select "accept spike strike drake" at bounding box center [647, 179] width 85 height 14
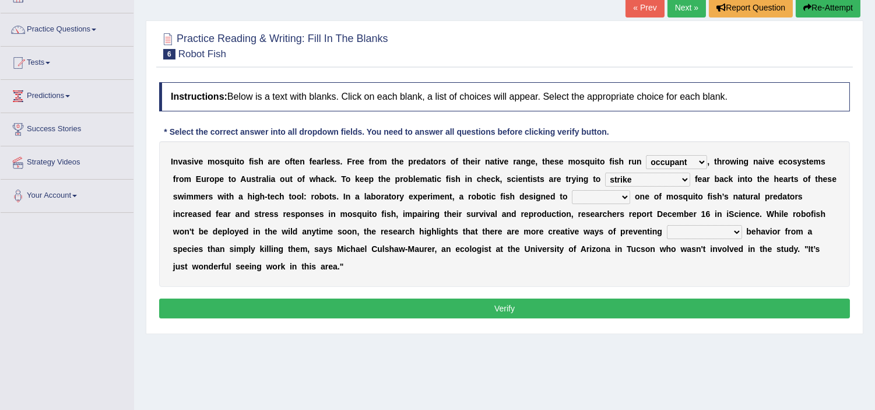
click at [597, 198] on select "bequest mimic battle conquest" at bounding box center [601, 197] width 58 height 14
select select "mimic"
click at [572, 190] on select "bequest mimic battle conquest" at bounding box center [601, 197] width 58 height 14
click at [693, 234] on select "unprivileged unprecedented uncharted unwanted" at bounding box center [704, 232] width 75 height 14
select select "unwanted"
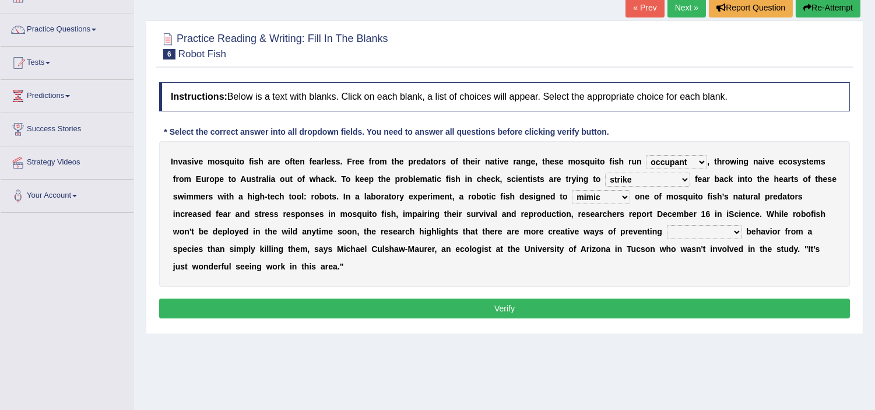
click at [667, 225] on select "unprivileged unprecedented uncharted unwanted" at bounding box center [704, 232] width 75 height 14
click at [601, 304] on button "Verify" at bounding box center [504, 308] width 690 height 20
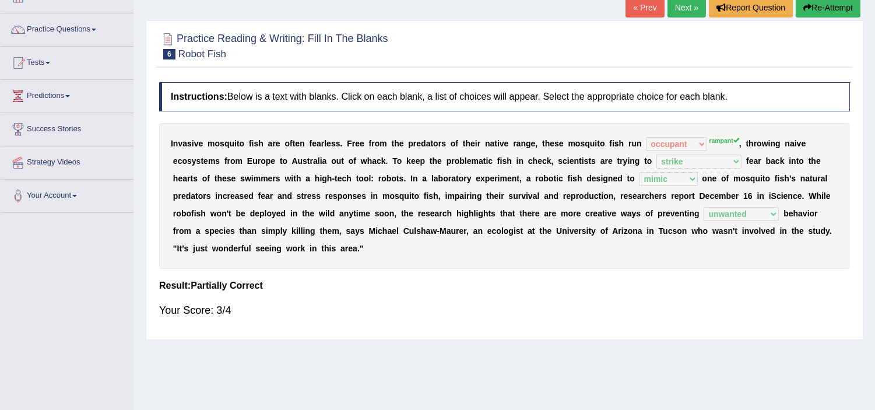
scroll to position [51, 0]
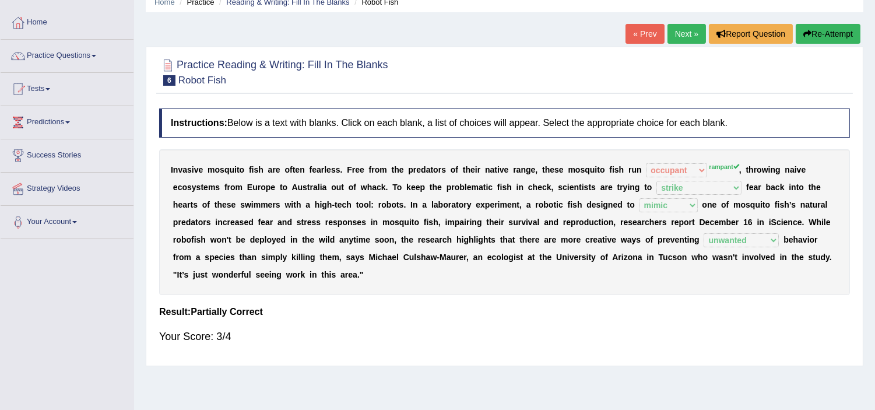
click at [678, 28] on link "Next »" at bounding box center [686, 34] width 38 height 20
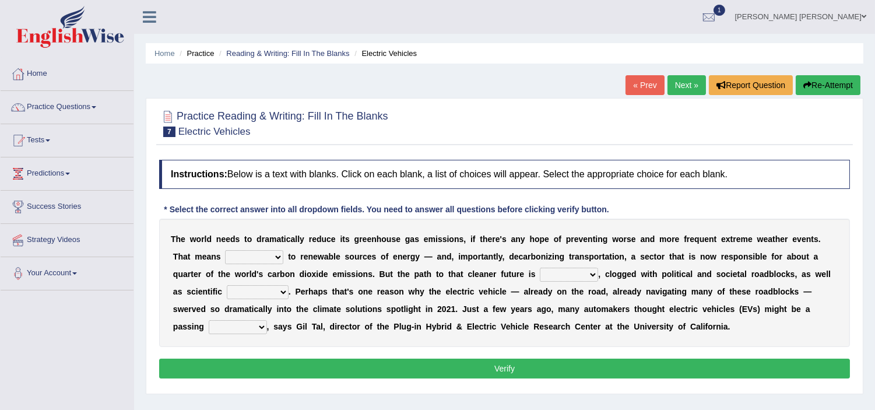
click at [245, 259] on select "grafting drafting crafting shifting" at bounding box center [254, 257] width 58 height 14
select select "shifting"
click at [225, 250] on select "grafting drafting crafting shifting" at bounding box center [254, 257] width 58 height 14
click at [562, 268] on select "daunting daunted daunt dauntless" at bounding box center [569, 274] width 58 height 14
select select "daunting"
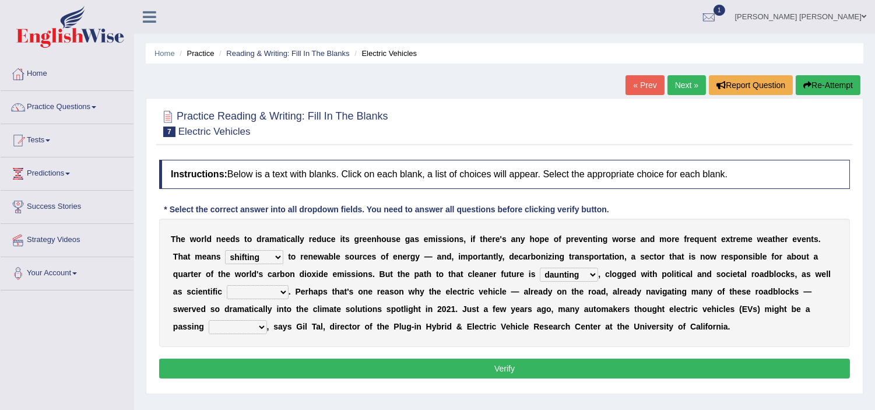
click at [540, 267] on select "daunting daunted daunt dauntless" at bounding box center [569, 274] width 58 height 14
click at [574, 308] on b "n" at bounding box center [572, 308] width 5 height 9
click at [249, 293] on select "spectacles obstacles tentacles receptacles" at bounding box center [258, 292] width 62 height 14
select select "obstacles"
click at [227, 285] on select "spectacles obstacles tentacles receptacles" at bounding box center [258, 292] width 62 height 14
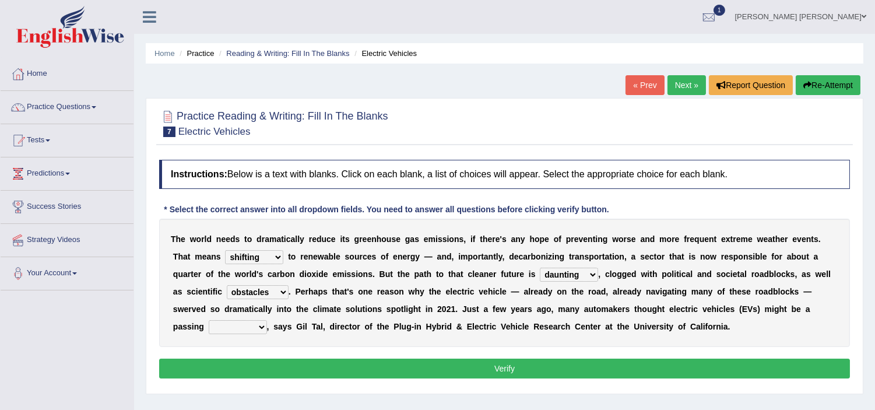
click at [239, 325] on select "fad gad tad lad" at bounding box center [238, 327] width 58 height 14
click at [209, 320] on select "fad gad tad lad" at bounding box center [238, 327] width 58 height 14
click at [232, 322] on select "fad gad tad lad" at bounding box center [238, 327] width 58 height 14
select select "gad"
click at [209, 320] on select "fad gad tad lad" at bounding box center [238, 327] width 58 height 14
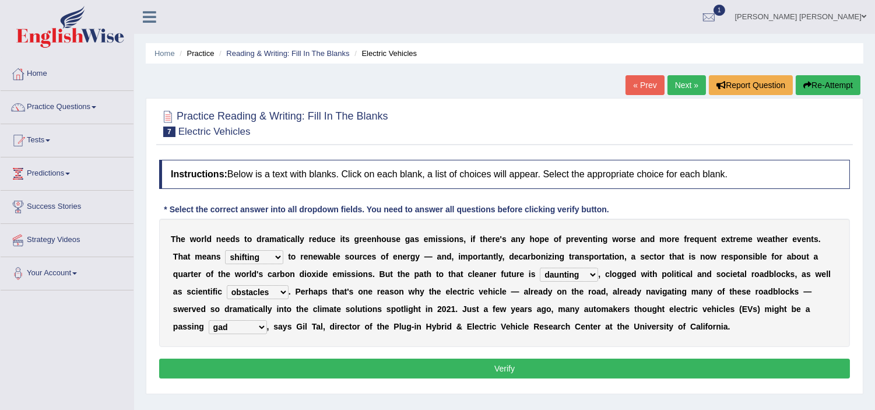
click at [320, 365] on button "Verify" at bounding box center [504, 368] width 690 height 20
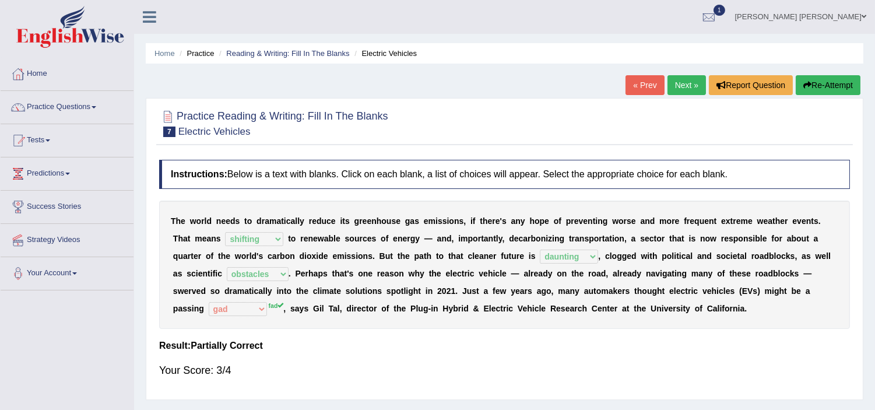
click at [688, 84] on link "Next »" at bounding box center [686, 85] width 38 height 20
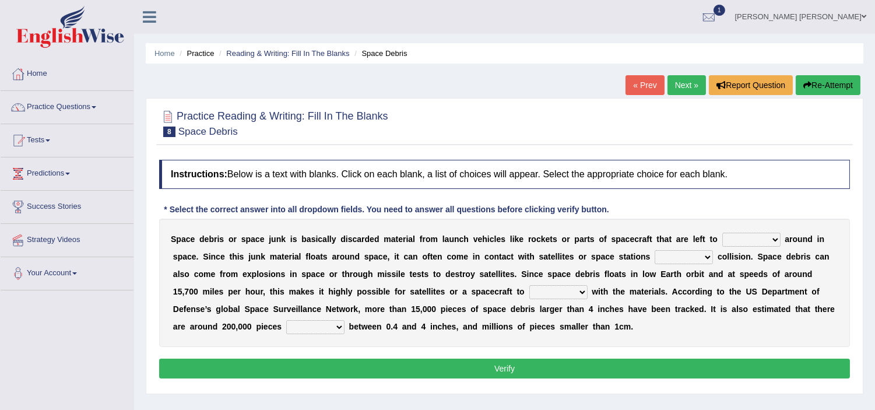
click at [756, 241] on select "twist center roam loll" at bounding box center [751, 239] width 58 height 14
select select "roam"
click at [722, 232] on select "twist center roam loll" at bounding box center [751, 239] width 58 height 14
click at [683, 256] on select "risks risk risked risking" at bounding box center [683, 257] width 58 height 14
select select "risks"
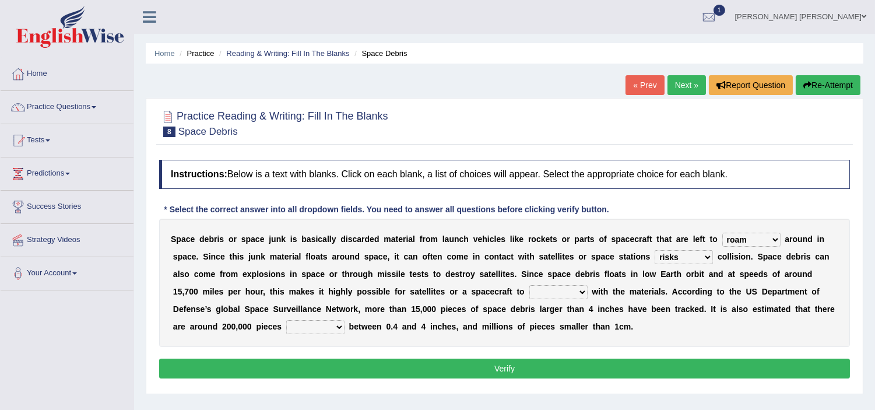
click at [654, 250] on select "risks risk risked risking" at bounding box center [683, 257] width 58 height 14
click at [558, 292] on select "collect collate collide collocate" at bounding box center [558, 292] width 58 height 14
select select "collect"
click at [529, 285] on select "collect collate collide collocate" at bounding box center [558, 292] width 58 height 14
click at [329, 324] on select "sized sizing size sizes" at bounding box center [315, 327] width 58 height 14
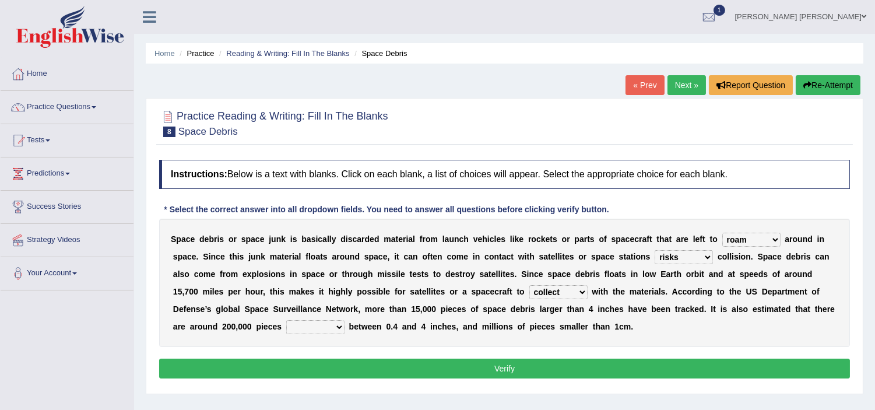
select select "sizes"
click at [286, 320] on select "sized sizing size sizes" at bounding box center [315, 327] width 58 height 14
click at [478, 360] on button "Verify" at bounding box center [504, 368] width 690 height 20
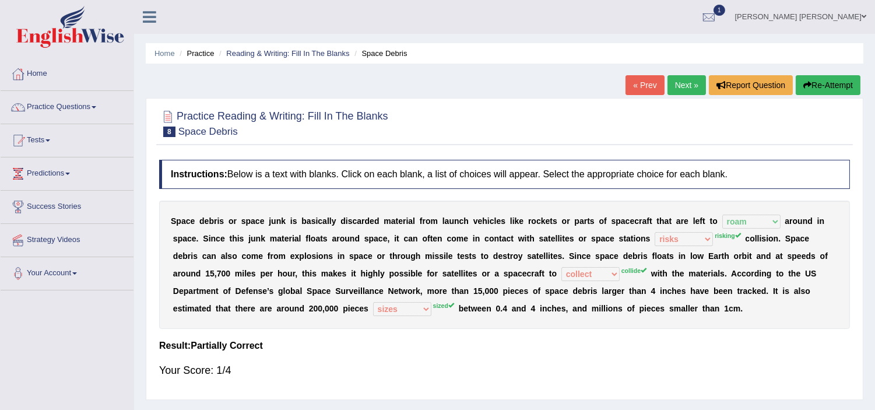
click at [822, 78] on button "Re-Attempt" at bounding box center [827, 85] width 65 height 20
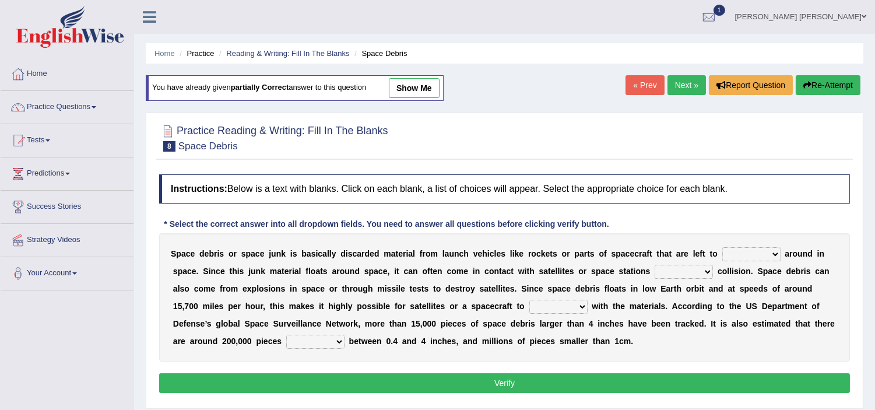
click at [460, 96] on div "Home Practice Reading & Writing: Fill In The Blanks Space Debris You have alrea…" at bounding box center [504, 291] width 741 height 583
click at [748, 258] on select "twist center roam loll" at bounding box center [751, 254] width 58 height 14
select select "roam"
click at [722, 247] on select "twist center roam loll" at bounding box center [751, 254] width 58 height 14
click at [670, 273] on select "risks risk risked risking" at bounding box center [683, 272] width 58 height 14
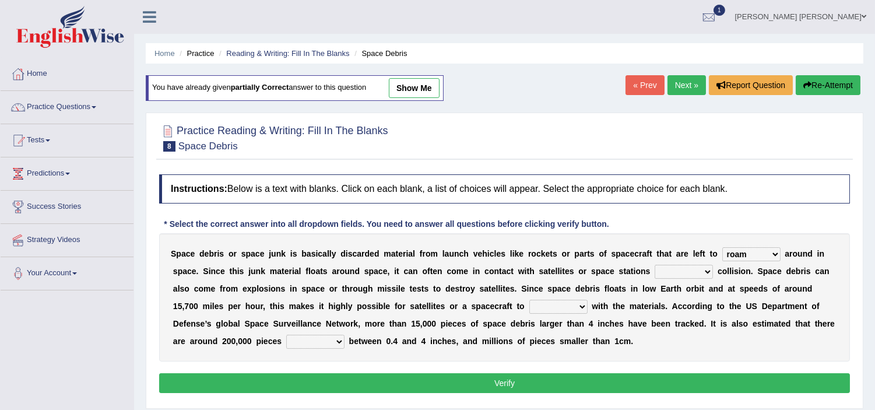
select select "risking"
click at [654, 265] on select "risks risk risked risking" at bounding box center [683, 272] width 58 height 14
click at [678, 270] on select "risks risk risked risking" at bounding box center [683, 272] width 58 height 14
click at [678, 269] on select "risks risk risked risking" at bounding box center [683, 272] width 58 height 14
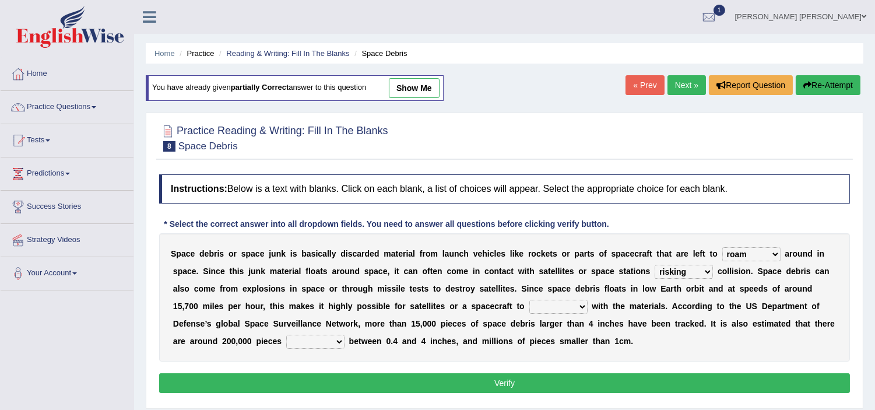
click at [678, 269] on select "risks risk risked risking" at bounding box center [683, 272] width 58 height 14
click at [549, 315] on div "S p a c e d e b r i s o r s p a c e j u n k i s b a s i c a l l y d i s c a r d…" at bounding box center [504, 297] width 690 height 128
click at [552, 300] on select "collect collate collide collocate" at bounding box center [558, 306] width 58 height 14
select select "collide"
click at [529, 299] on select "collect collate collide collocate" at bounding box center [558, 306] width 58 height 14
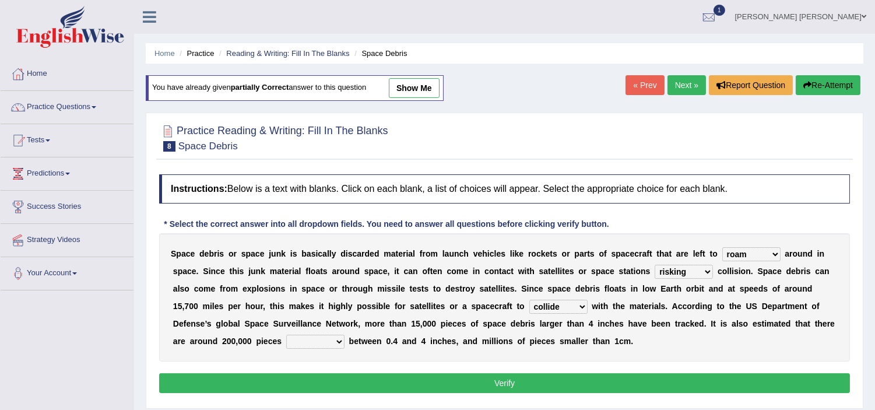
click at [295, 339] on select "sized sizing size sizes" at bounding box center [315, 341] width 58 height 14
select select "sized"
click at [286, 334] on select "sized sizing size sizes" at bounding box center [315, 341] width 58 height 14
click at [414, 386] on button "Verify" at bounding box center [504, 383] width 690 height 20
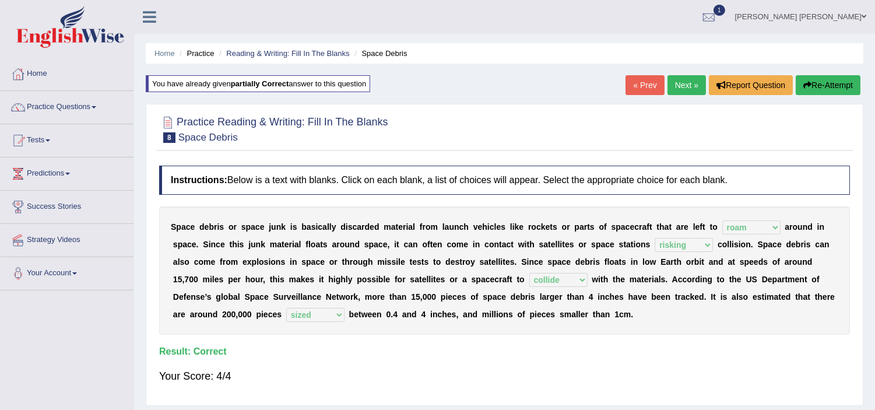
click at [679, 79] on link "Next »" at bounding box center [686, 85] width 38 height 20
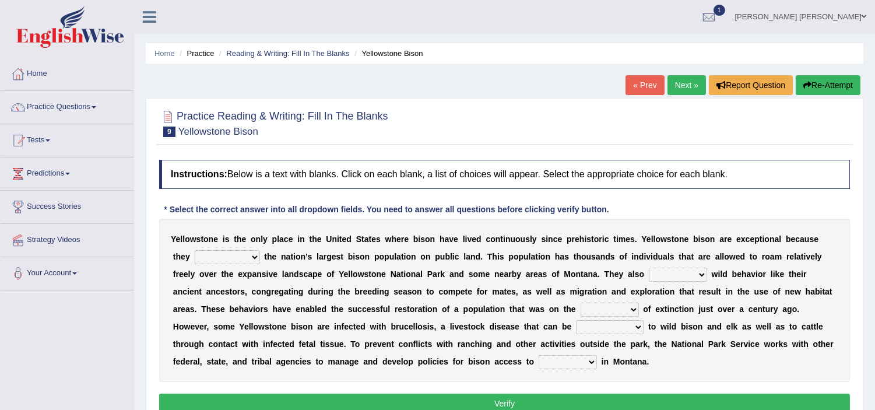
click at [220, 255] on select "congregate comprise consist compromise" at bounding box center [227, 257] width 65 height 14
select select "compromise"
click at [195, 250] on select "congregate comprise consist compromise" at bounding box center [227, 257] width 65 height 14
click at [682, 276] on select "exhibit disregard resist encourage" at bounding box center [678, 274] width 58 height 14
select select "exhibit"
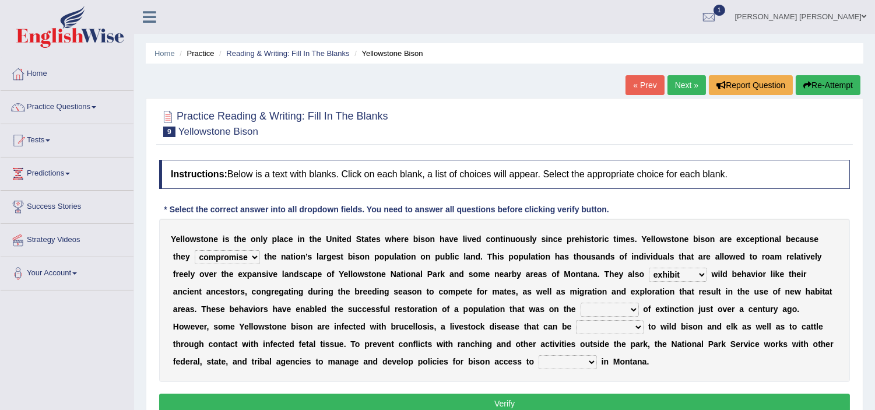
click at [649, 267] on select "exhibit disregard resist encourage" at bounding box center [678, 274] width 58 height 14
click at [681, 274] on select "exhibit disregard resist encourage" at bounding box center [678, 274] width 58 height 14
click at [544, 280] on div "Y e l l o w s t o n e i s t h e o n l y p l a c e i n t h e U n i t e d S t a t…" at bounding box center [504, 300] width 690 height 163
click at [609, 306] on select "brine brink danger brindle" at bounding box center [609, 309] width 58 height 14
select select "brindle"
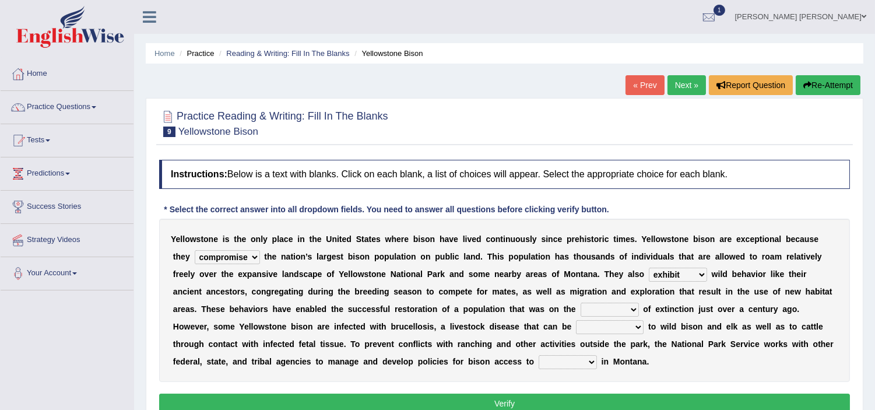
click at [580, 302] on select "brine brink danger brindle" at bounding box center [609, 309] width 58 height 14
click at [612, 327] on select "transplanted transported transgressed transmitted" at bounding box center [610, 327] width 68 height 14
select select "transmitted"
click at [576, 320] on select "transplanted transported transgressed transmitted" at bounding box center [610, 327] width 68 height 14
click at [568, 360] on select "habitat habitat habitant food" at bounding box center [567, 362] width 58 height 14
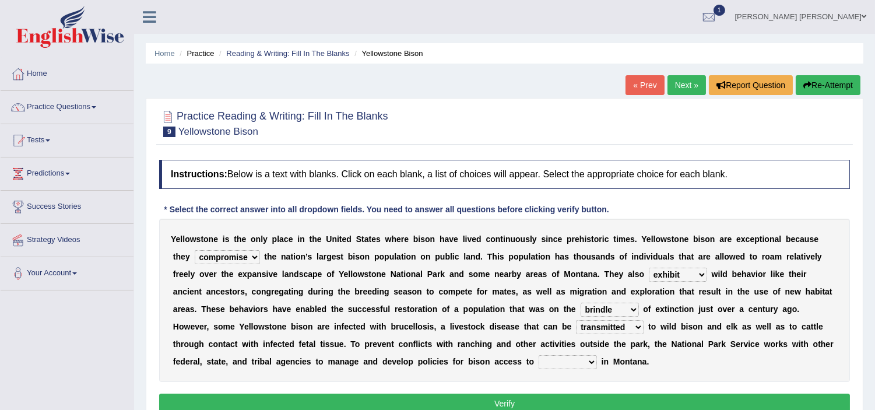
click at [499, 344] on b "a" at bounding box center [498, 343] width 5 height 9
click at [561, 364] on select "habitat habitat habitant food" at bounding box center [567, 362] width 58 height 14
select select "food"
click at [538, 355] on select "habitat habitat habitant food" at bounding box center [567, 362] width 58 height 14
click at [492, 397] on button "Verify" at bounding box center [504, 403] width 690 height 20
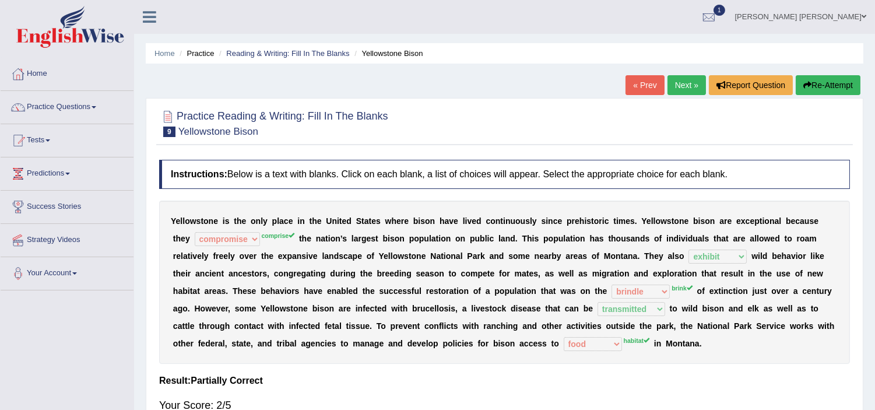
click at [831, 89] on button "Re-Attempt" at bounding box center [827, 85] width 65 height 20
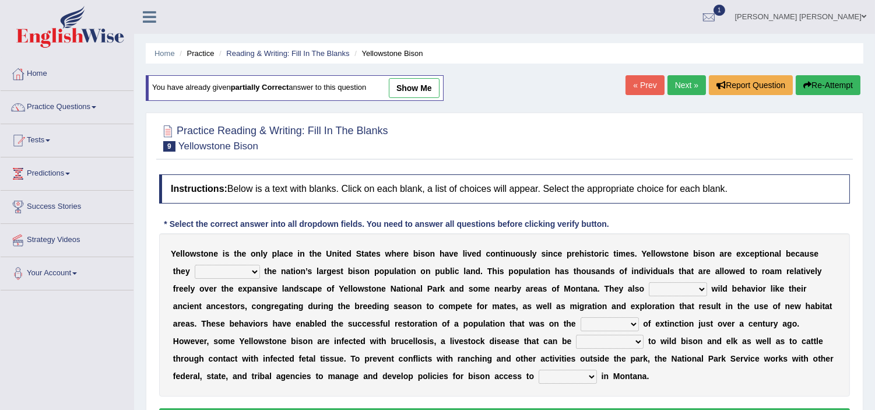
click at [223, 267] on select "congregate comprise consist compromise" at bounding box center [227, 272] width 65 height 14
select select "compromise"
click at [195, 265] on select "congregate comprise consist compromise" at bounding box center [227, 272] width 65 height 14
click at [671, 287] on select "exhibit disregard resist encourage" at bounding box center [678, 289] width 58 height 14
select select "exhibit"
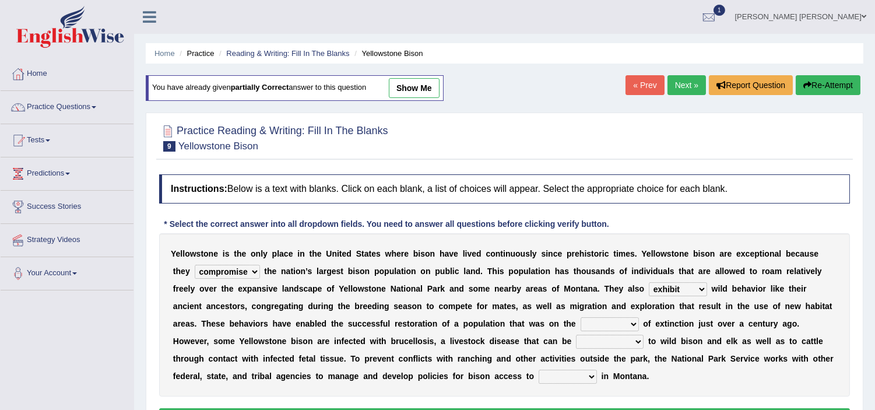
click at [649, 282] on select "exhibit disregard resist encourage" at bounding box center [678, 289] width 58 height 14
click at [676, 286] on select "exhibit disregard resist encourage" at bounding box center [678, 289] width 58 height 14
click at [606, 287] on b "T" at bounding box center [606, 288] width 5 height 9
click at [612, 325] on select "brine brink danger brindle" at bounding box center [609, 324] width 58 height 14
select select "brink"
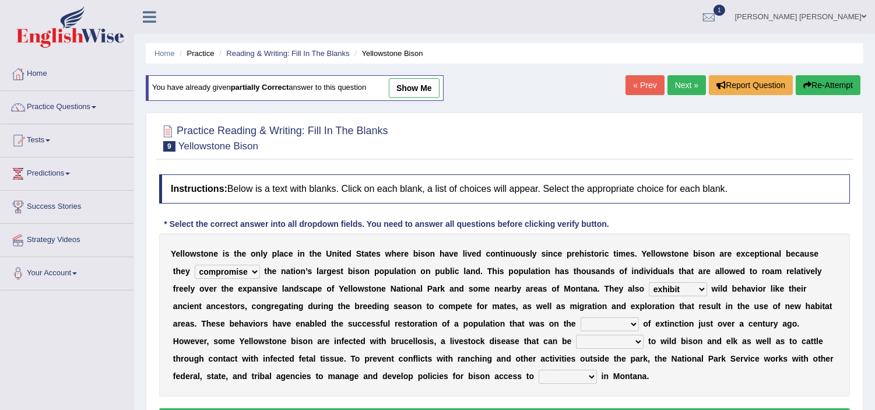
click at [580, 317] on select "brine brink danger brindle" at bounding box center [609, 324] width 58 height 14
click at [589, 340] on select "transplanted transported transgressed transmitted" at bounding box center [610, 341] width 68 height 14
select select "transmitted"
click at [576, 334] on select "transplanted transported transgressed transmitted" at bounding box center [610, 341] width 68 height 14
click at [545, 375] on select "habitat habitat habitant food" at bounding box center [567, 376] width 58 height 14
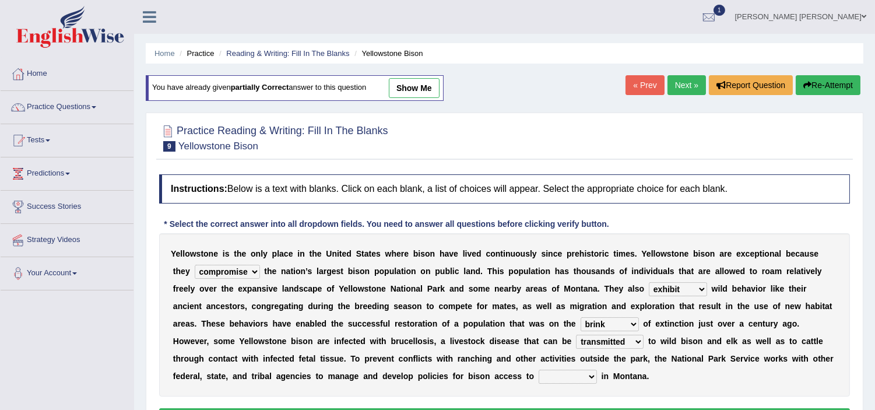
select select "habitant"
click at [538, 369] on select "habitat habitat habitant food" at bounding box center [567, 376] width 58 height 14
click at [575, 373] on select "habitat habitat habitant food" at bounding box center [567, 376] width 58 height 14
click at [539, 383] on div "Y e l l o w s t o n e i s t h e o n l y p l a c e i n t h e U n i t e d S t a t…" at bounding box center [504, 314] width 690 height 163
click at [427, 380] on div "Y e l l o w s t o n e i s t h e o n l y p l a c e i n t h e U n i t e d S t a t…" at bounding box center [504, 314] width 690 height 163
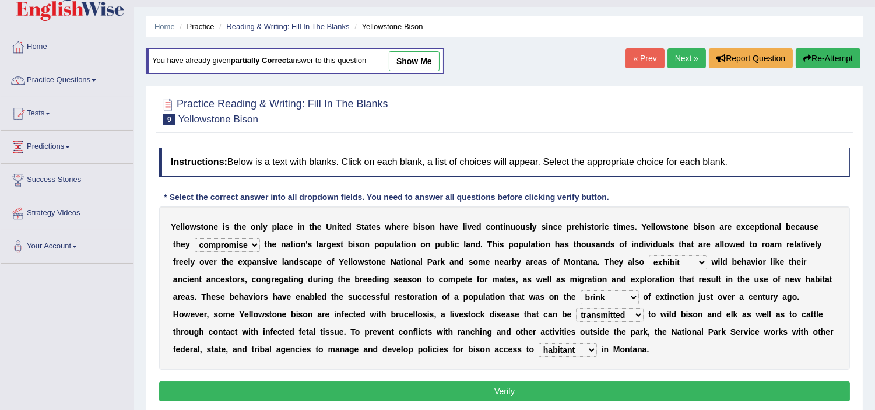
scroll to position [51, 0]
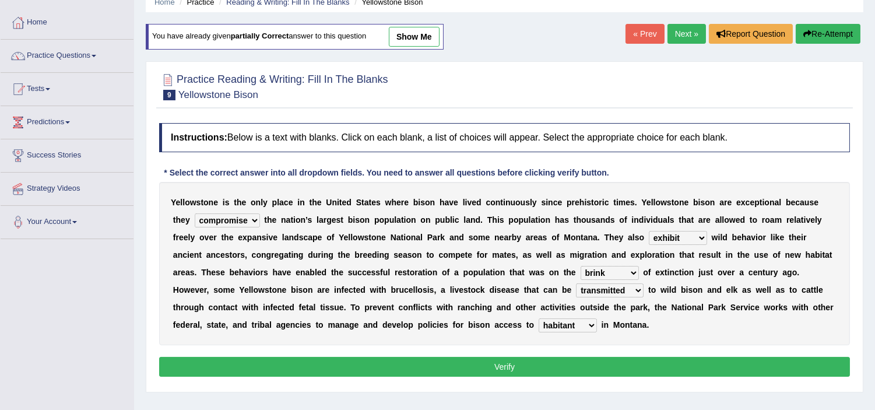
click at [473, 367] on button "Verify" at bounding box center [504, 367] width 690 height 20
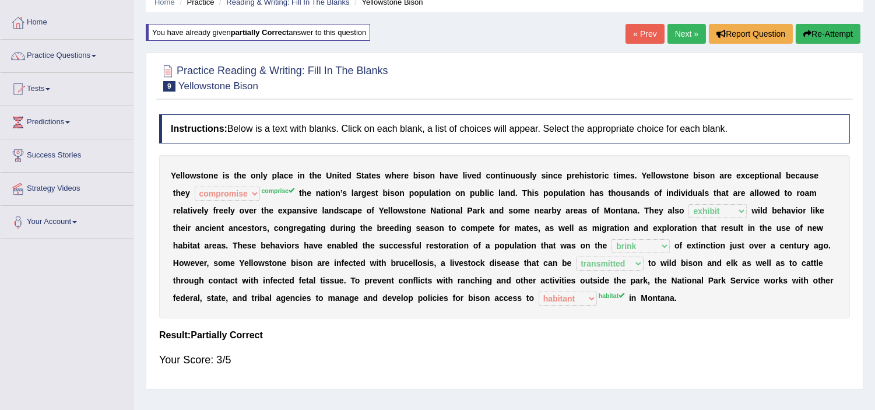
click at [839, 33] on button "Re-Attempt" at bounding box center [827, 34] width 65 height 20
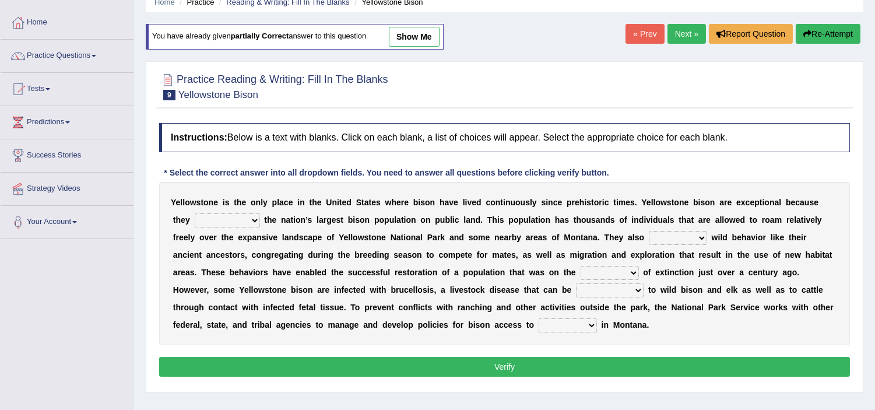
scroll to position [51, 0]
click at [218, 225] on select "congregate comprise consist compromise" at bounding box center [227, 220] width 65 height 14
select select "comprise"
click at [195, 213] on select "congregate comprise consist compromise" at bounding box center [227, 220] width 65 height 14
click at [239, 223] on select "congregate comprise consist compromise" at bounding box center [227, 220] width 65 height 14
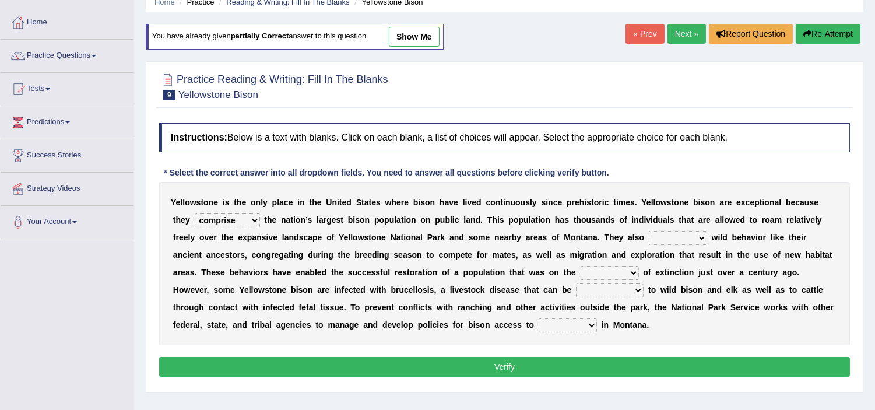
click at [283, 231] on div "Y e l l o w s t o n e i s t h e o n l y p l a c e i n t h e U n i t e d S t a t…" at bounding box center [504, 263] width 690 height 163
click at [667, 237] on select "exhibit disregard resist encourage" at bounding box center [678, 238] width 58 height 14
select select "exhibit"
click at [649, 231] on select "exhibit disregard resist encourage" at bounding box center [678, 238] width 58 height 14
click at [597, 271] on select "brine brink danger brindle" at bounding box center [609, 273] width 58 height 14
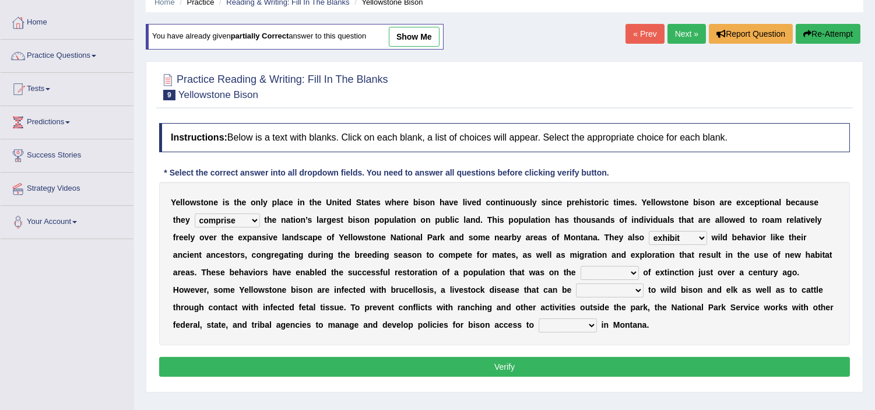
select select "brink"
click at [580, 266] on select "brine brink danger brindle" at bounding box center [609, 273] width 58 height 14
click at [592, 288] on select "transplanted transported transgressed transmitted" at bounding box center [610, 290] width 68 height 14
select select "transmitted"
click at [576, 283] on select "transplanted transported transgressed transmitted" at bounding box center [610, 290] width 68 height 14
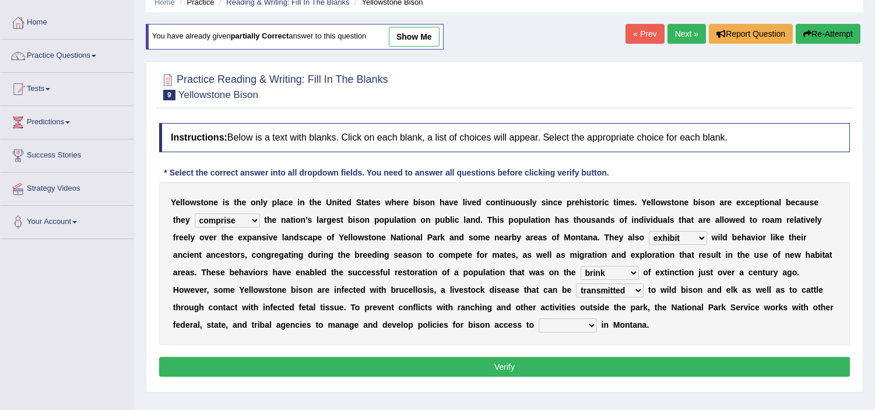
click at [551, 319] on select "habitat habitat habitant food" at bounding box center [567, 325] width 58 height 14
select select "habitat"
click at [538, 318] on select "habitat habitat habitant food" at bounding box center [567, 325] width 58 height 14
click at [515, 372] on button "Verify" at bounding box center [504, 367] width 690 height 20
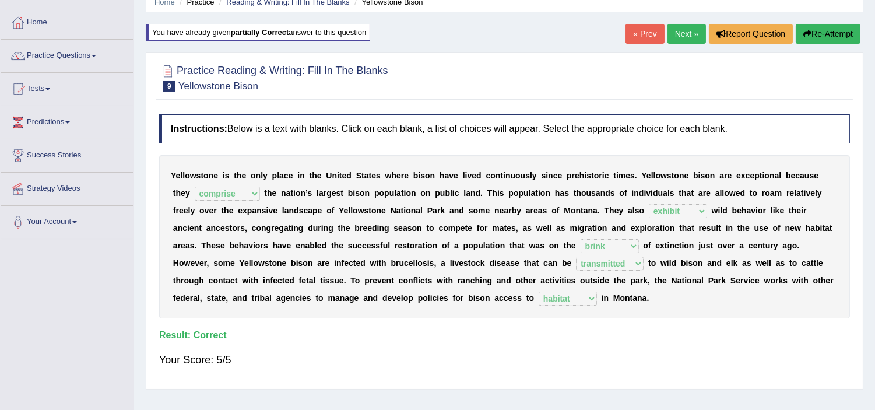
click at [682, 37] on link "Next »" at bounding box center [686, 34] width 38 height 20
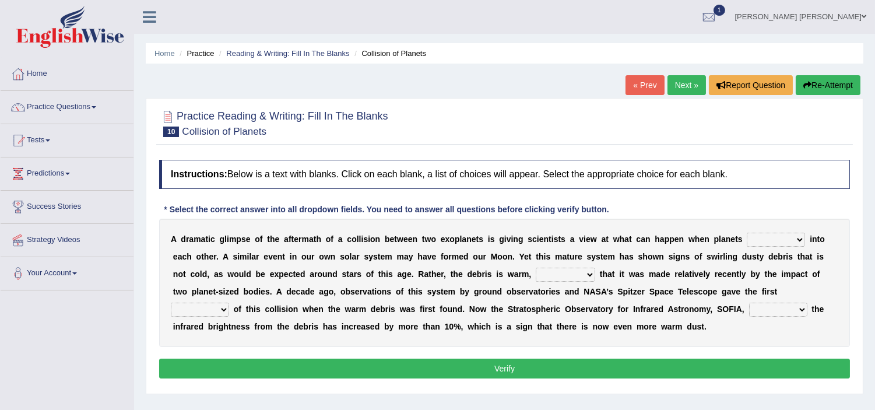
click at [771, 243] on select "crash explore roam implode" at bounding box center [775, 239] width 58 height 14
select select "explore"
click at [747, 232] on select "crash explore roam implode" at bounding box center [775, 239] width 58 height 14
click at [565, 277] on select "reinforcing sentencing forging conducing" at bounding box center [564, 274] width 59 height 14
select select "reinforcing"
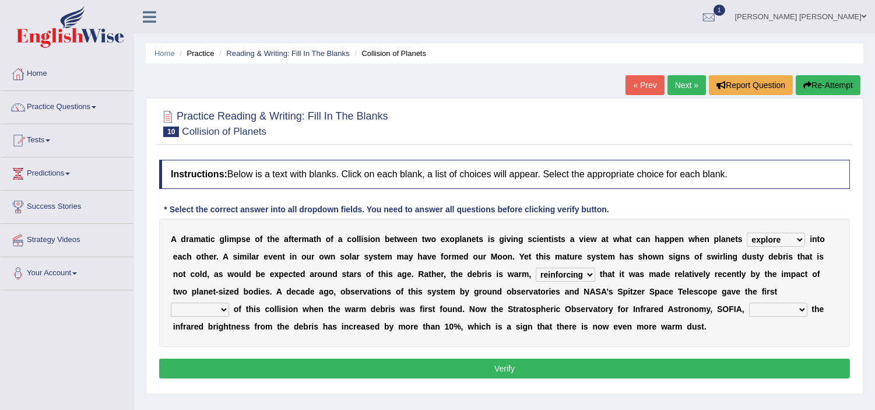
click at [535, 267] on select "reinforcing sentencing forging conducing" at bounding box center [564, 274] width 59 height 14
click at [561, 268] on select "reinforcing sentencing forging conducing" at bounding box center [564, 274] width 59 height 14
click at [628, 286] on div "A d r a m a t i c g l i m p s e o f t h e a f t e r m a t h o f a c o l l i s i…" at bounding box center [504, 283] width 690 height 128
click at [200, 311] on select "pints faints hints taints" at bounding box center [200, 309] width 58 height 14
select select "hints"
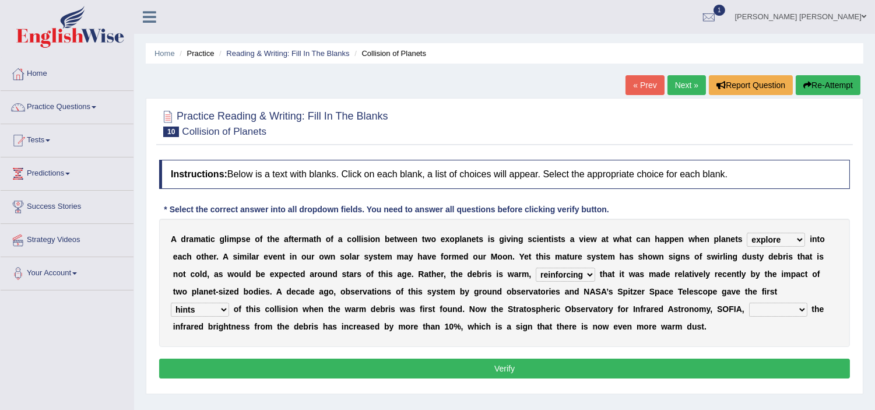
click at [171, 302] on select "pints faints hints taints" at bounding box center [200, 309] width 58 height 14
click at [765, 311] on select "concealed revealed repealed unsealed" at bounding box center [778, 309] width 58 height 14
select select "revealed"
click at [749, 302] on select "concealed revealed repealed unsealed" at bounding box center [778, 309] width 58 height 14
click at [496, 375] on button "Verify" at bounding box center [504, 368] width 690 height 20
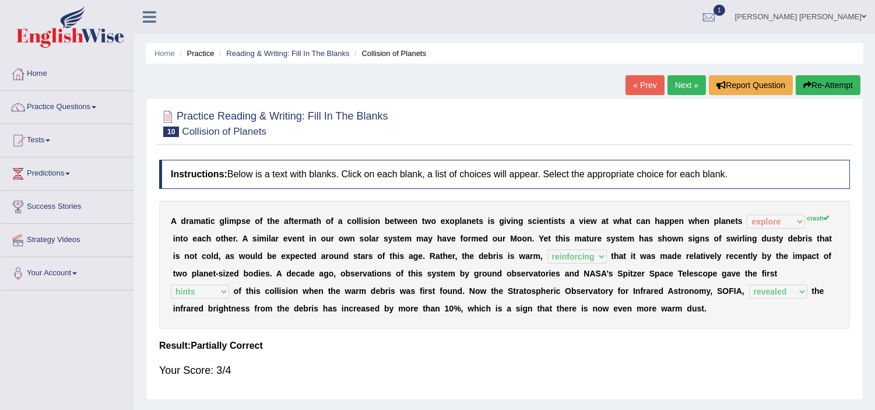
click at [686, 78] on link "Next »" at bounding box center [686, 85] width 38 height 20
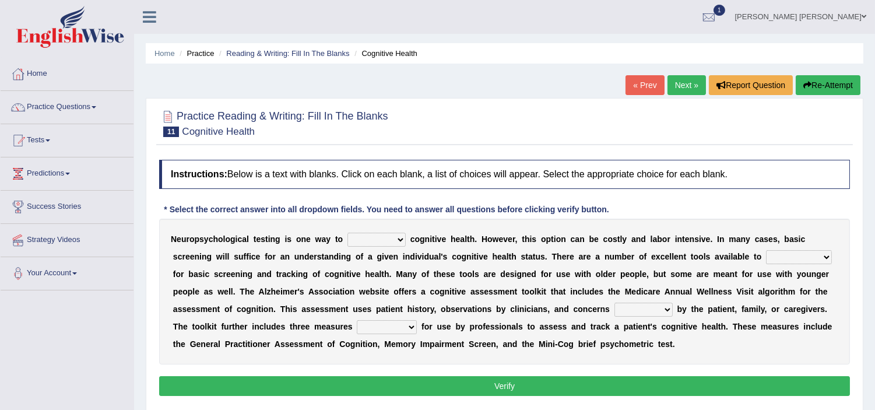
click at [364, 241] on select "obsess assess possess access" at bounding box center [376, 239] width 58 height 14
select select "access"
click at [347, 232] on select "obsess assess possess access" at bounding box center [376, 239] width 58 height 14
click at [777, 258] on select "stationers practitioners petitioners questioners" at bounding box center [799, 257] width 66 height 14
select select "practitioners"
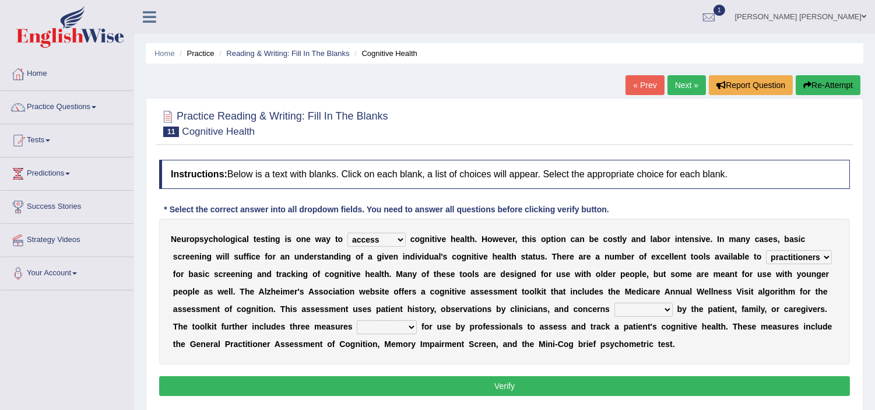
click at [766, 250] on select "stationers practitioners petitioners questioners" at bounding box center [799, 257] width 66 height 14
click at [642, 311] on select "raised rising arising praised" at bounding box center [643, 309] width 58 height 14
select select "raised"
click at [614, 302] on select "raised rising arising praised" at bounding box center [643, 309] width 58 height 14
click at [393, 328] on select "validated intimidated dilapidated antedated" at bounding box center [387, 327] width 60 height 14
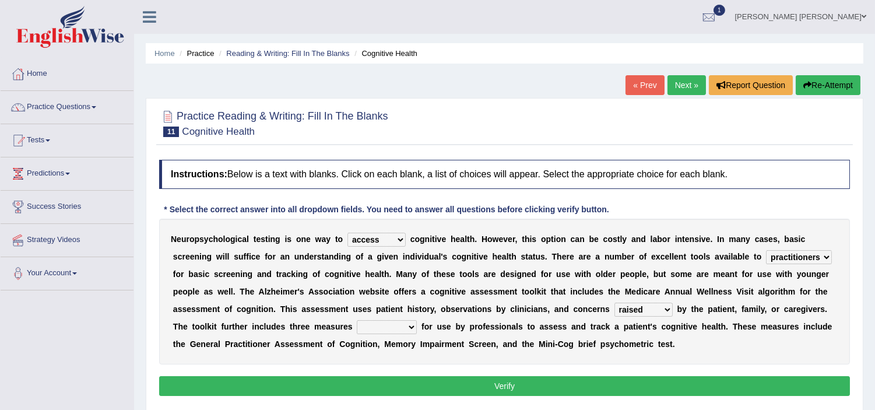
select select "intimidated"
click at [357, 320] on select "validated intimidated dilapidated antedated" at bounding box center [387, 327] width 60 height 14
click at [447, 383] on button "Verify" at bounding box center [504, 386] width 690 height 20
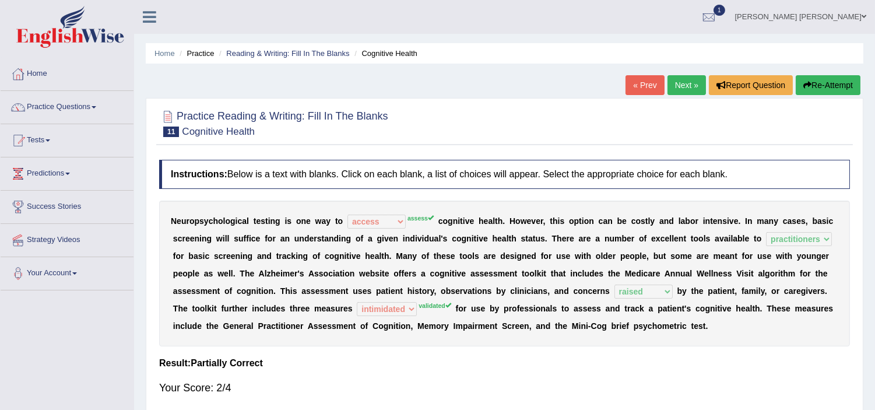
click at [828, 93] on button "Re-Attempt" at bounding box center [827, 85] width 65 height 20
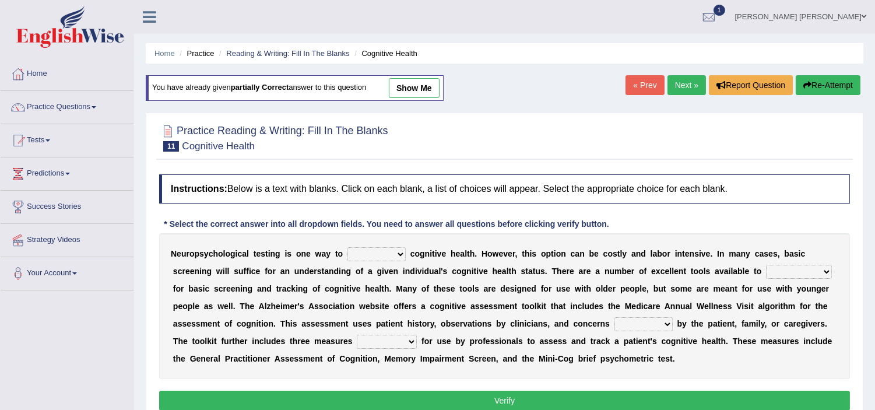
click at [368, 254] on select "obsess assess possess access" at bounding box center [376, 254] width 58 height 14
select select "assess"
click at [347, 247] on select "obsess assess possess access" at bounding box center [376, 254] width 58 height 14
click at [777, 272] on select "stationers practitioners petitioners questioners" at bounding box center [799, 272] width 66 height 14
select select "practitioners"
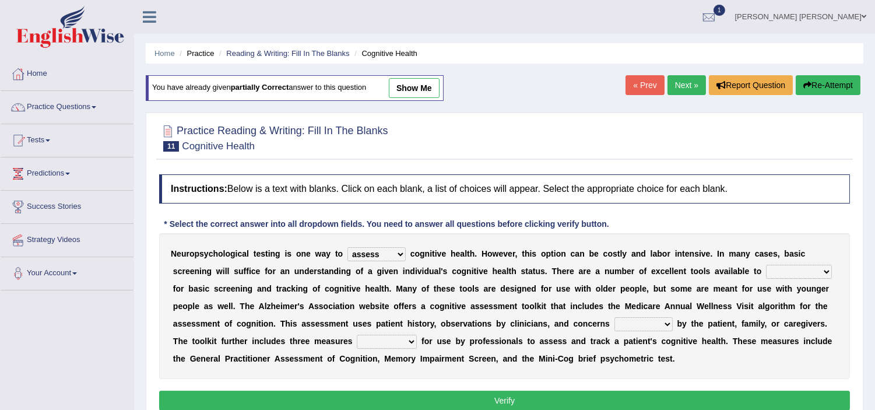
click at [766, 265] on select "stationers practitioners petitioners questioners" at bounding box center [799, 272] width 66 height 14
click at [383, 337] on select "validated intimidated dilapidated antedated" at bounding box center [387, 341] width 60 height 14
select select "validated"
click at [357, 334] on select "validated intimidated dilapidated antedated" at bounding box center [387, 341] width 60 height 14
click at [422, 398] on button "Verify" at bounding box center [504, 400] width 690 height 20
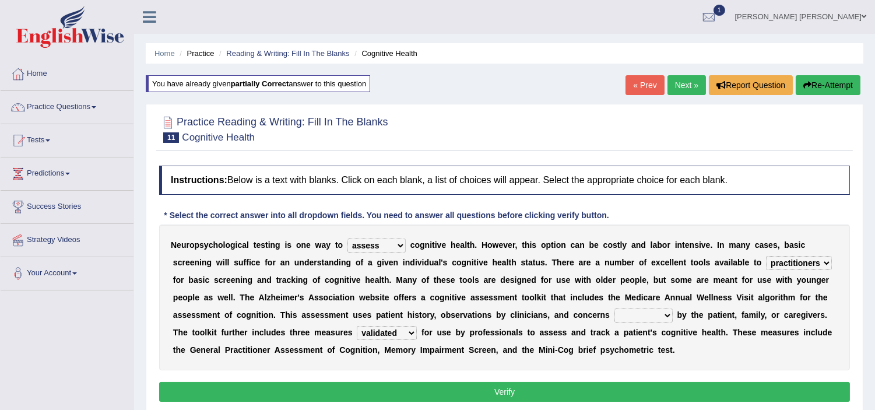
click at [647, 315] on select "raised rising arising praised" at bounding box center [643, 315] width 58 height 14
select select "raised"
click at [614, 308] on select "raised rising arising praised" at bounding box center [643, 315] width 58 height 14
click at [530, 390] on button "Verify" at bounding box center [504, 392] width 690 height 20
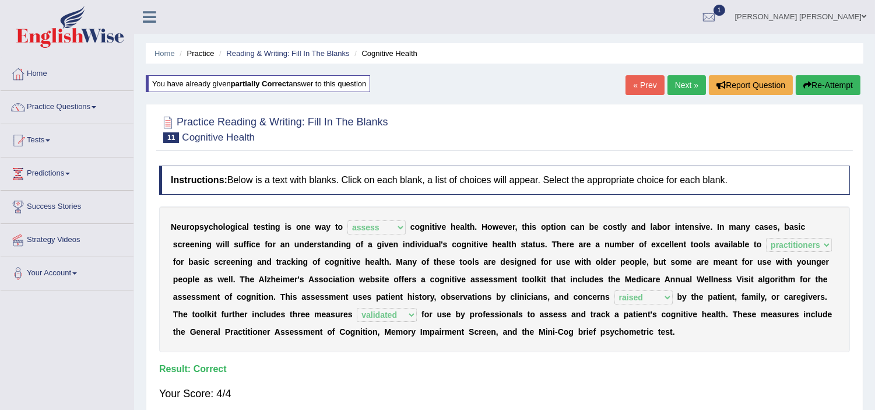
click at [672, 89] on link "Next »" at bounding box center [686, 85] width 38 height 20
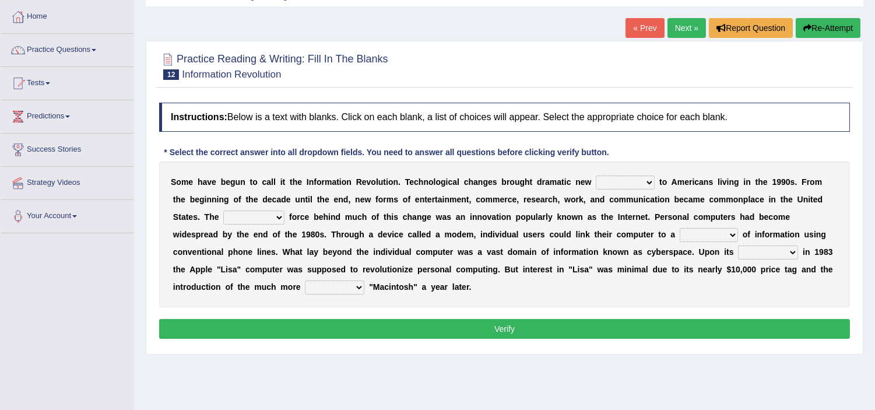
scroll to position [77, 0]
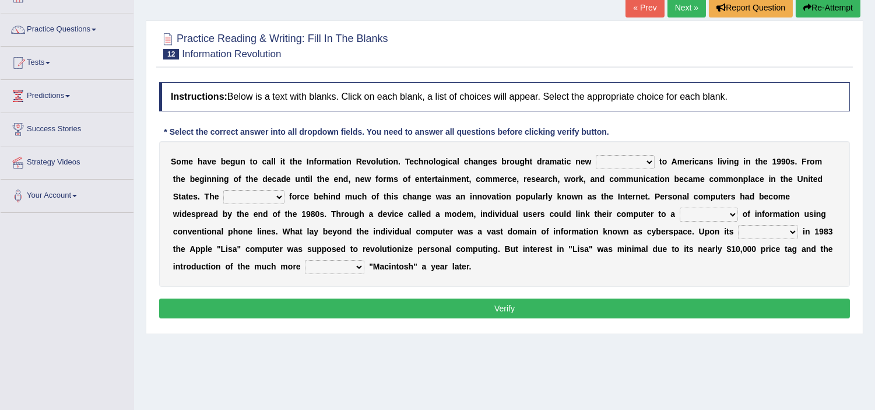
click at [622, 159] on select "challenges puzzles options confusion" at bounding box center [625, 162] width 59 height 14
select select "challenges"
click at [596, 155] on select "challenges puzzles options confusion" at bounding box center [625, 162] width 59 height 14
click at [246, 199] on select "unremitting uninspiring driving insinuating" at bounding box center [253, 197] width 61 height 14
select select "uninspiring"
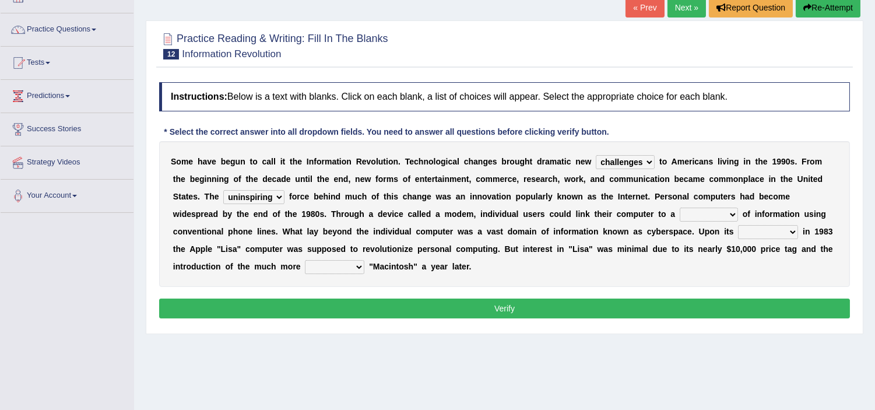
click at [223, 190] on select "unremitting uninspiring driving insinuating" at bounding box center [253, 197] width 61 height 14
click at [707, 213] on select "magnitude bulk wealth volume" at bounding box center [708, 214] width 58 height 14
select select "volume"
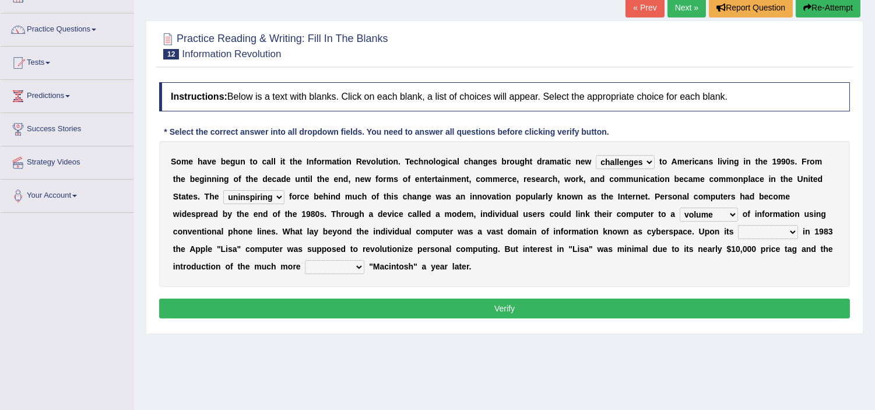
click at [679, 207] on select "magnitude bulk wealth volume" at bounding box center [708, 214] width 58 height 14
click at [756, 231] on select "relief release publication emission" at bounding box center [768, 232] width 60 height 14
select select "publication"
click at [738, 225] on select "relief release publication emission" at bounding box center [768, 232] width 60 height 14
click at [328, 270] on select "convenient affordable advanced formidable" at bounding box center [334, 267] width 59 height 14
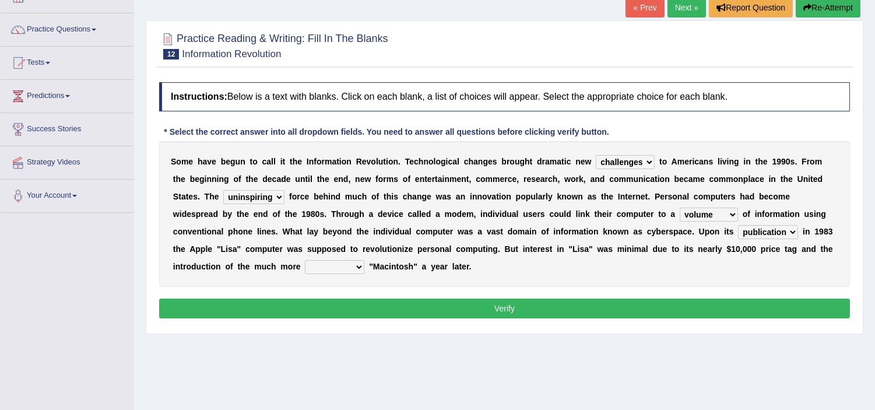
select select "advanced"
click at [305, 260] on select "convenient affordable advanced formidable" at bounding box center [334, 267] width 59 height 14
click at [406, 305] on button "Verify" at bounding box center [504, 308] width 690 height 20
